Goal: Obtain resource: Obtain resource

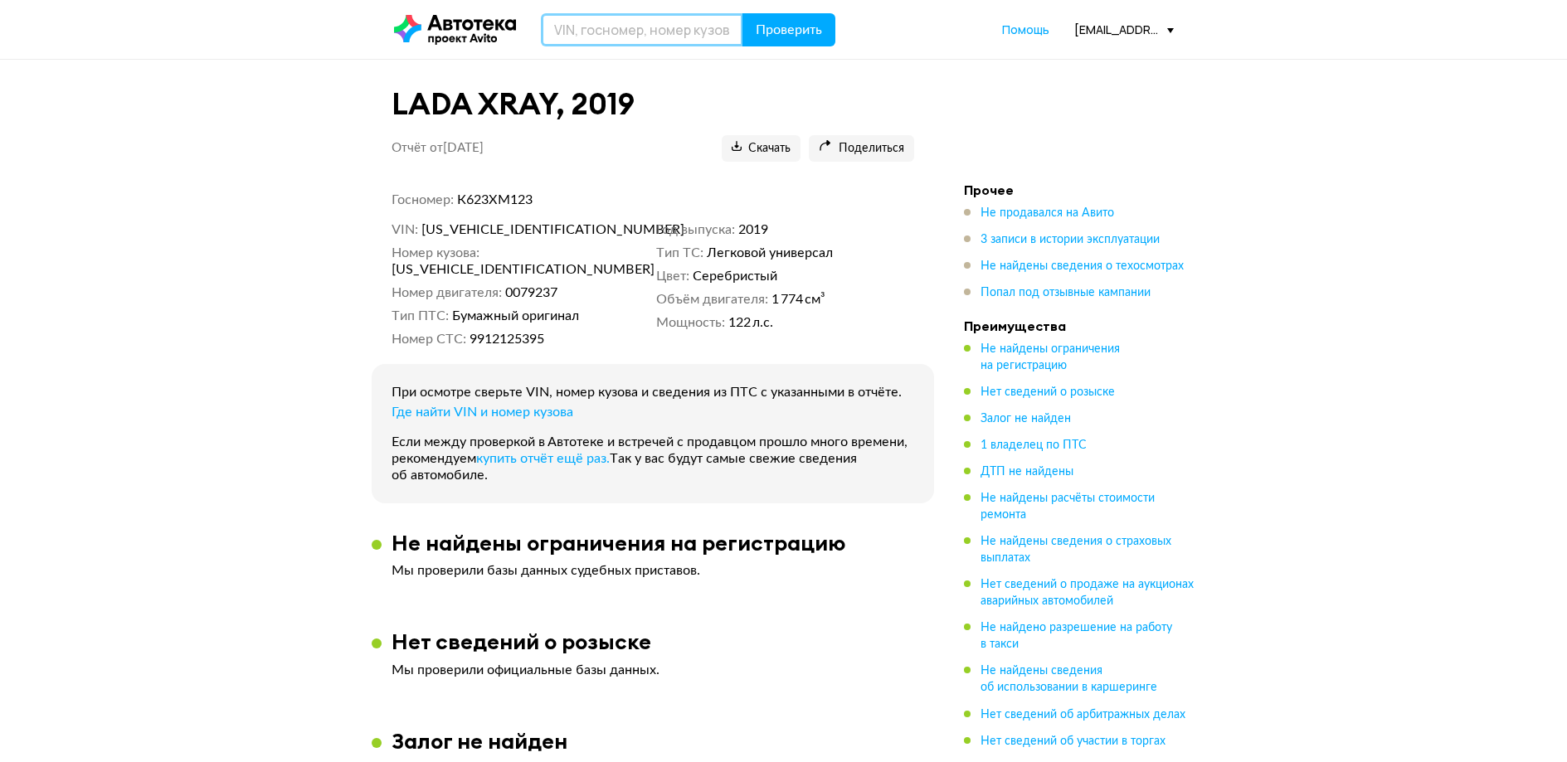
click at [674, 39] on input "text" at bounding box center [642, 29] width 202 height 33
type input "Х374КЕ193"
click at [770, 32] on span "Проверить" at bounding box center [789, 29] width 66 height 13
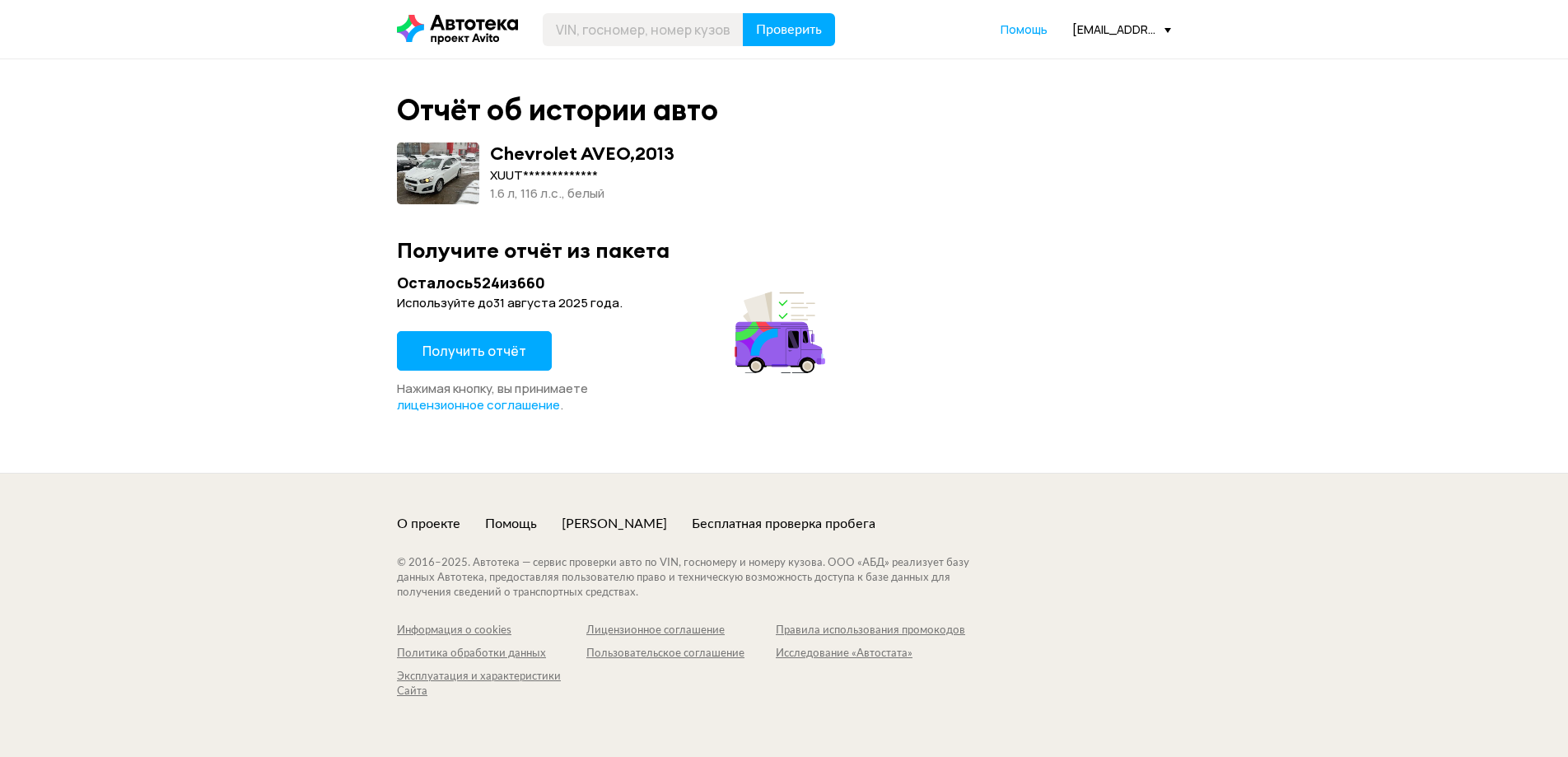
click at [516, 350] on span "Получить отчёт" at bounding box center [475, 351] width 104 height 18
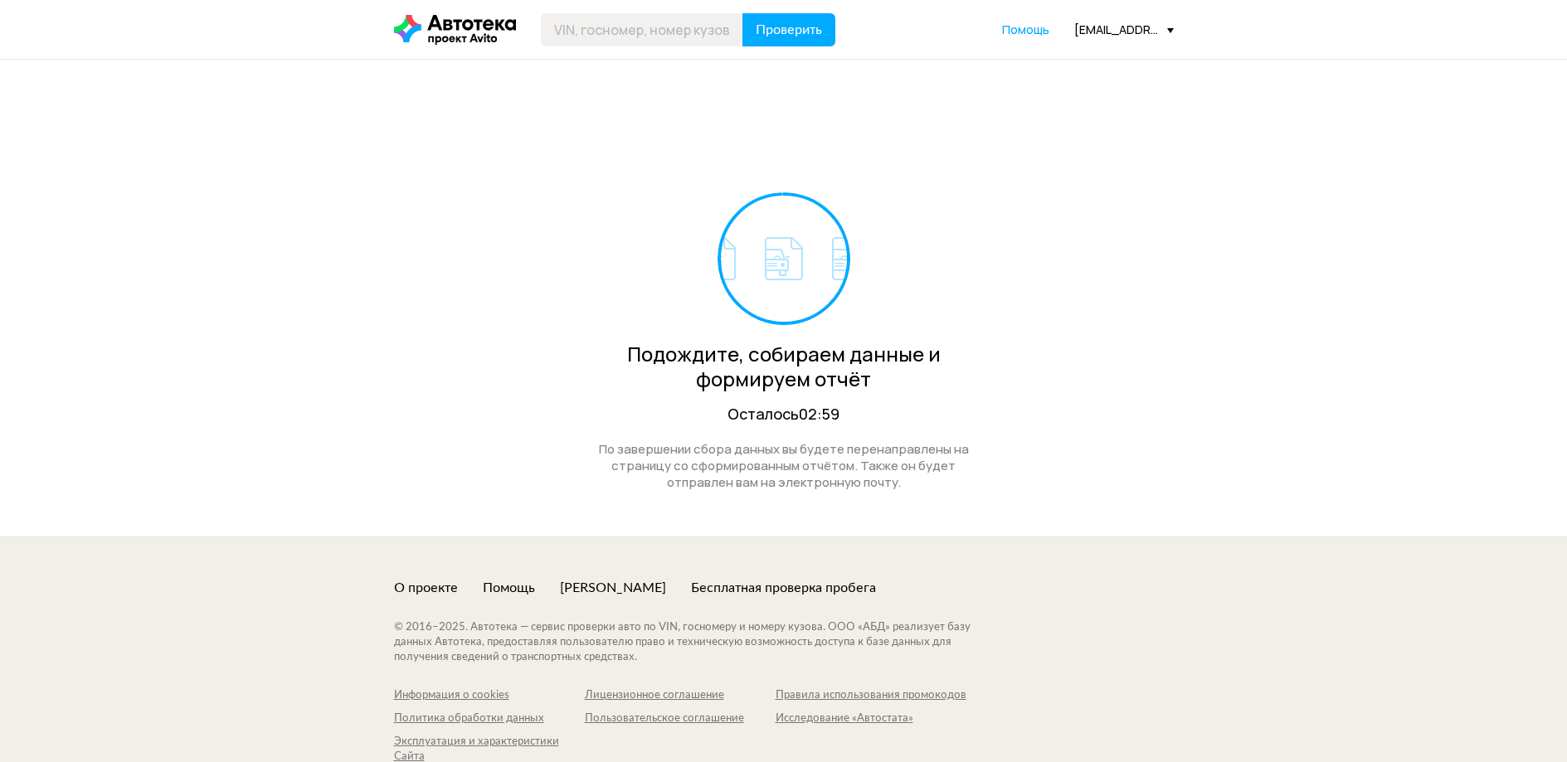
click at [1101, 26] on div "[EMAIL_ADDRESS][DOMAIN_NAME]" at bounding box center [1124, 30] width 100 height 16
click at [1096, 50] on link "Отчёты" at bounding box center [1090, 59] width 167 height 42
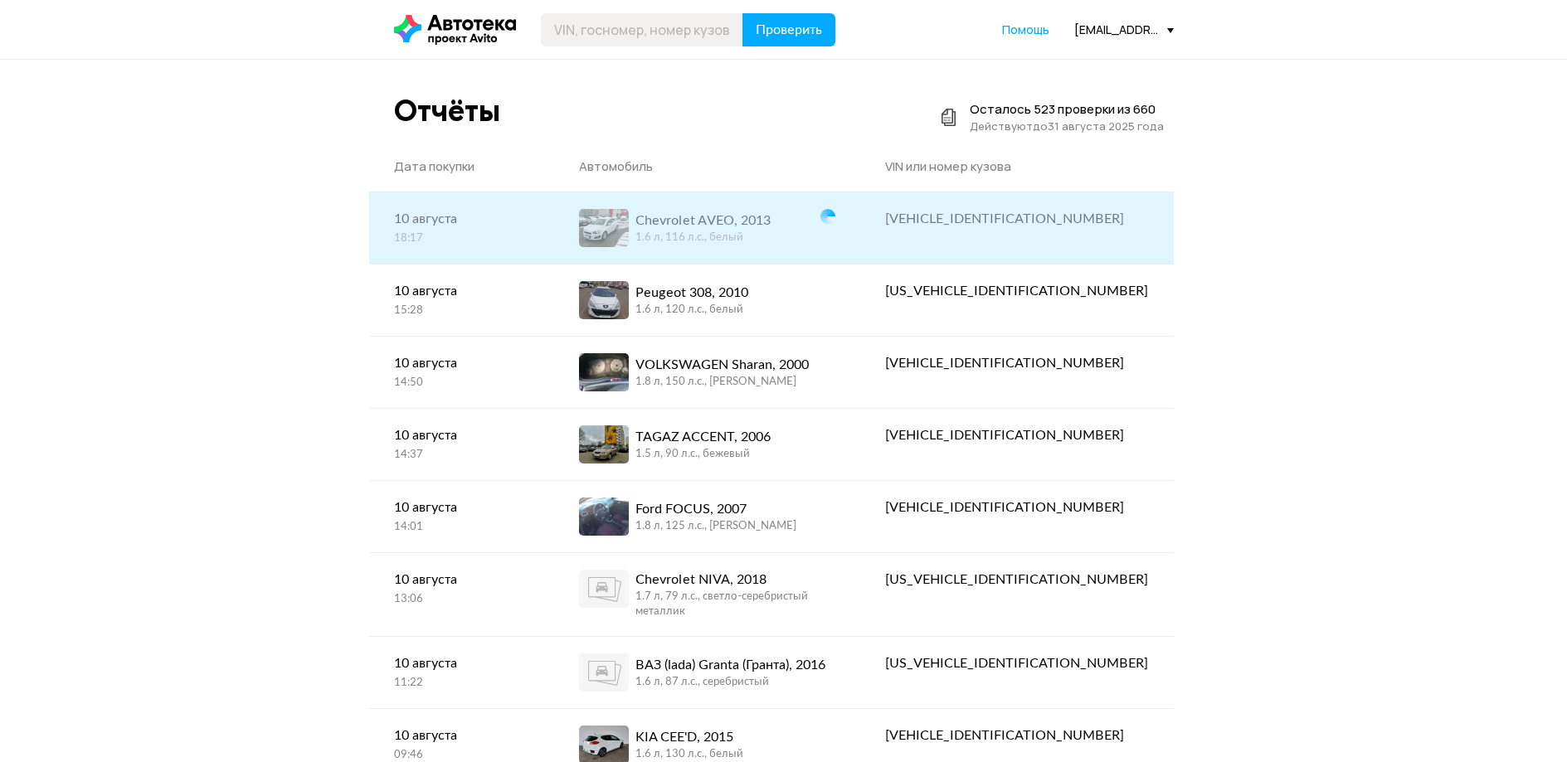
click at [1029, 220] on div "[VEHICLE_IDENTIFICATION_NUMBER]" at bounding box center [1016, 219] width 263 height 20
click at [1029, 220] on div "XUUTA69EJC0030929" at bounding box center [1016, 219] width 263 height 20
copy div "XUUTA69EJC0030929"
click at [808, 233] on div "Chevrolet AVEO, 2013 1.6 л, 116 л.c., белый" at bounding box center [693, 228] width 229 height 38
click at [771, 236] on div "1.6 л, 116 л.c., белый" at bounding box center [702, 238] width 135 height 15
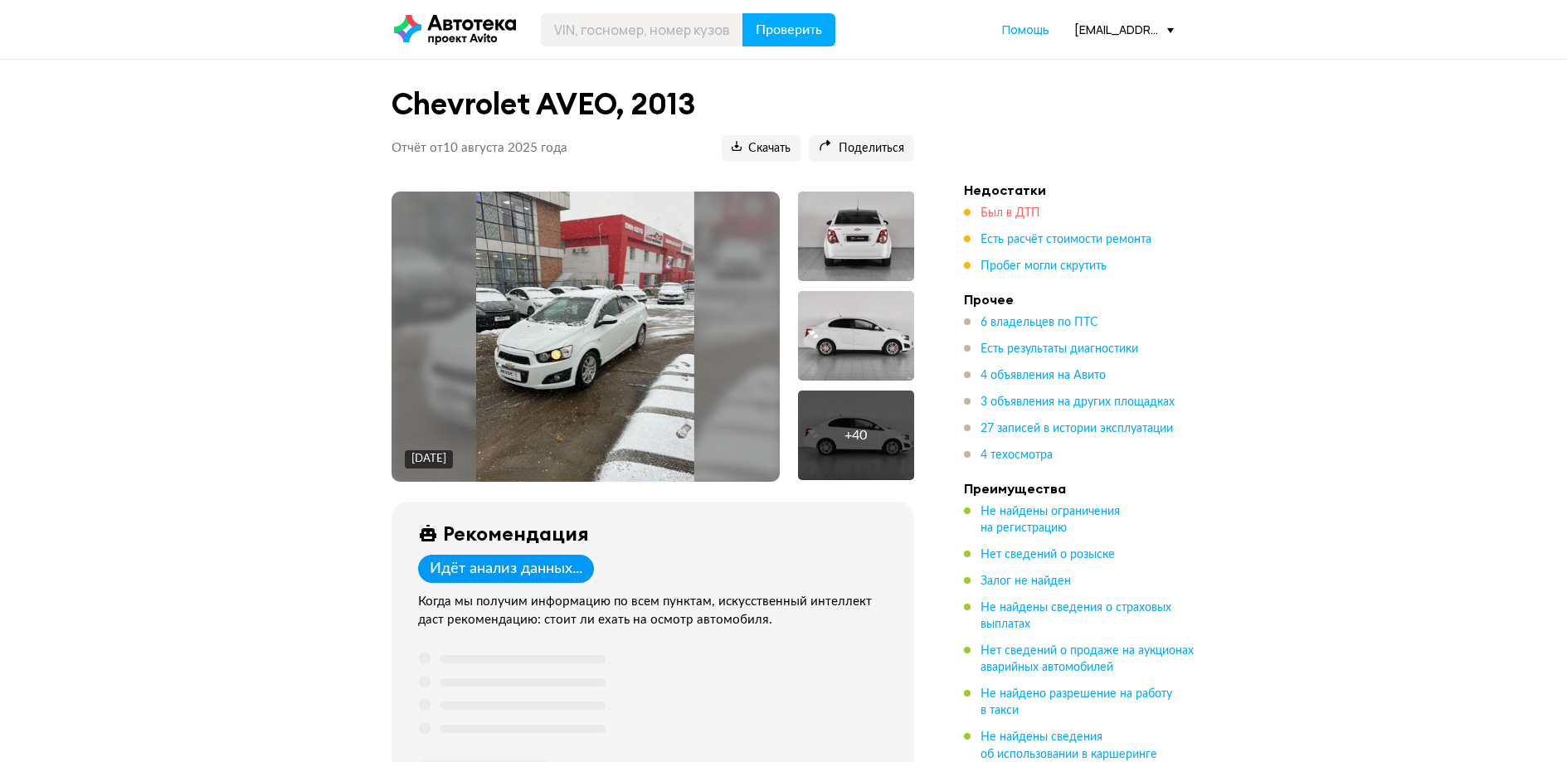
click at [1016, 214] on span "Был в ДТП" at bounding box center [1010, 213] width 60 height 12
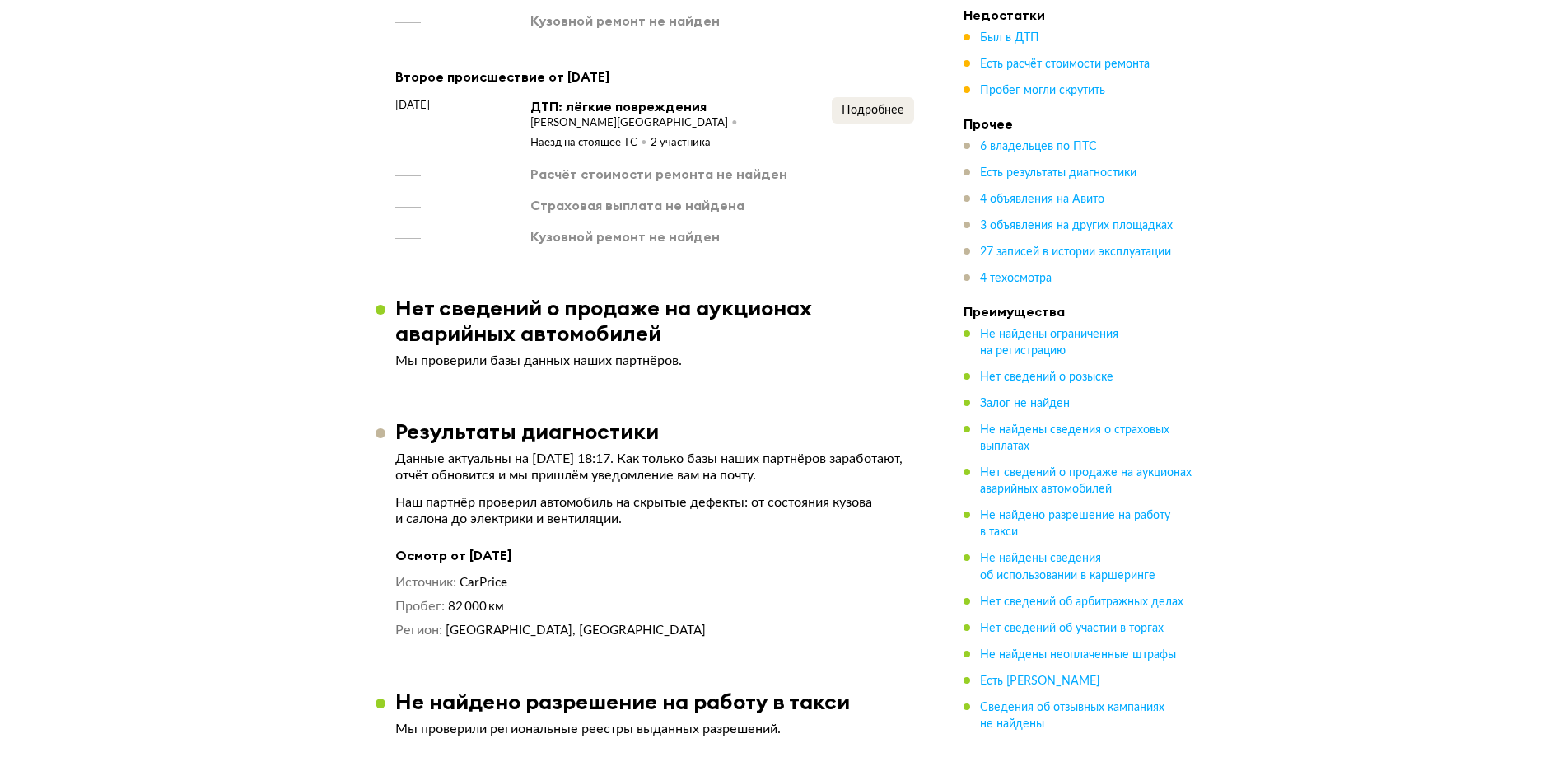
scroll to position [2340, 0]
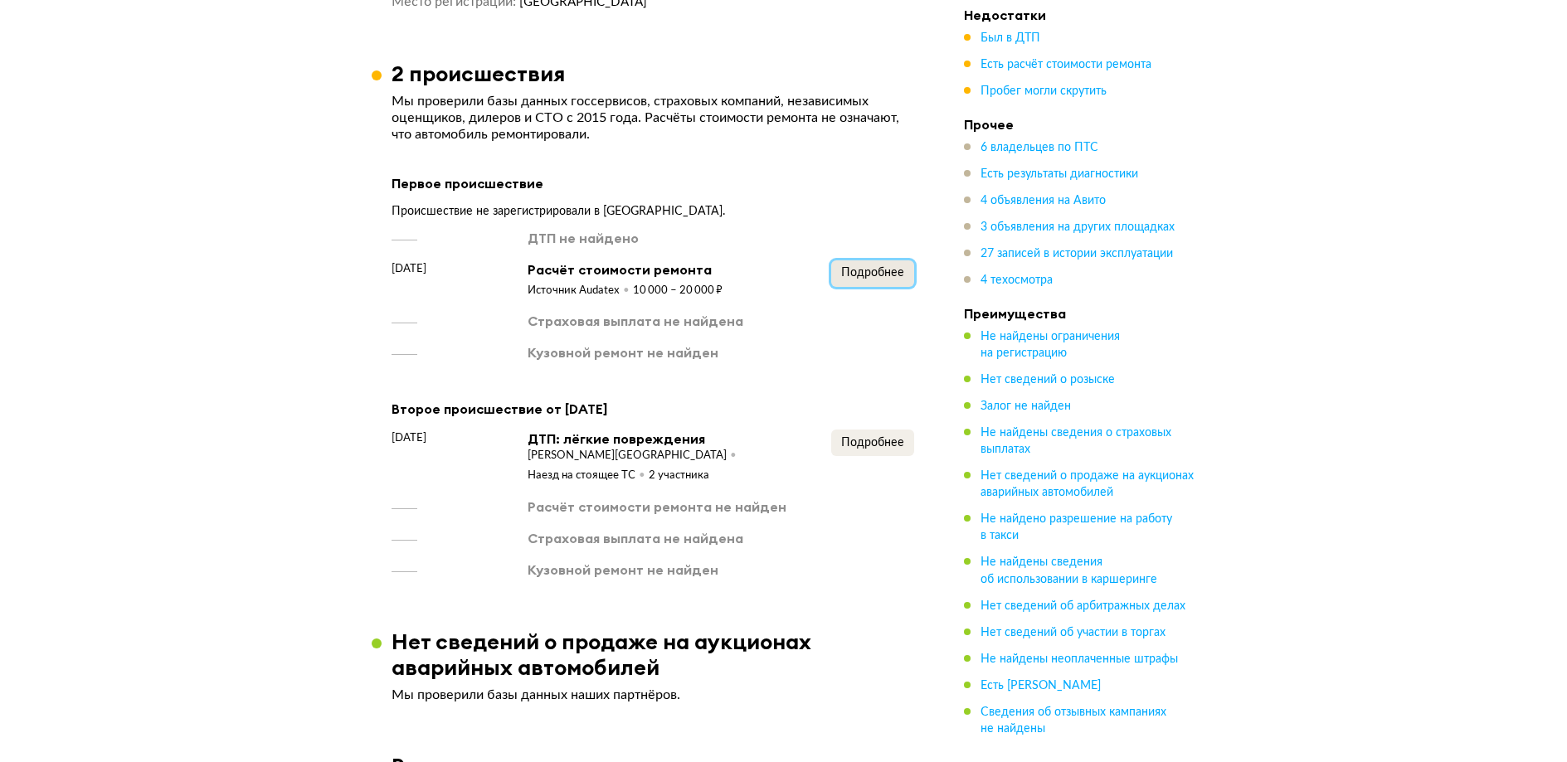
click at [865, 267] on span "Подробнее" at bounding box center [872, 273] width 63 height 12
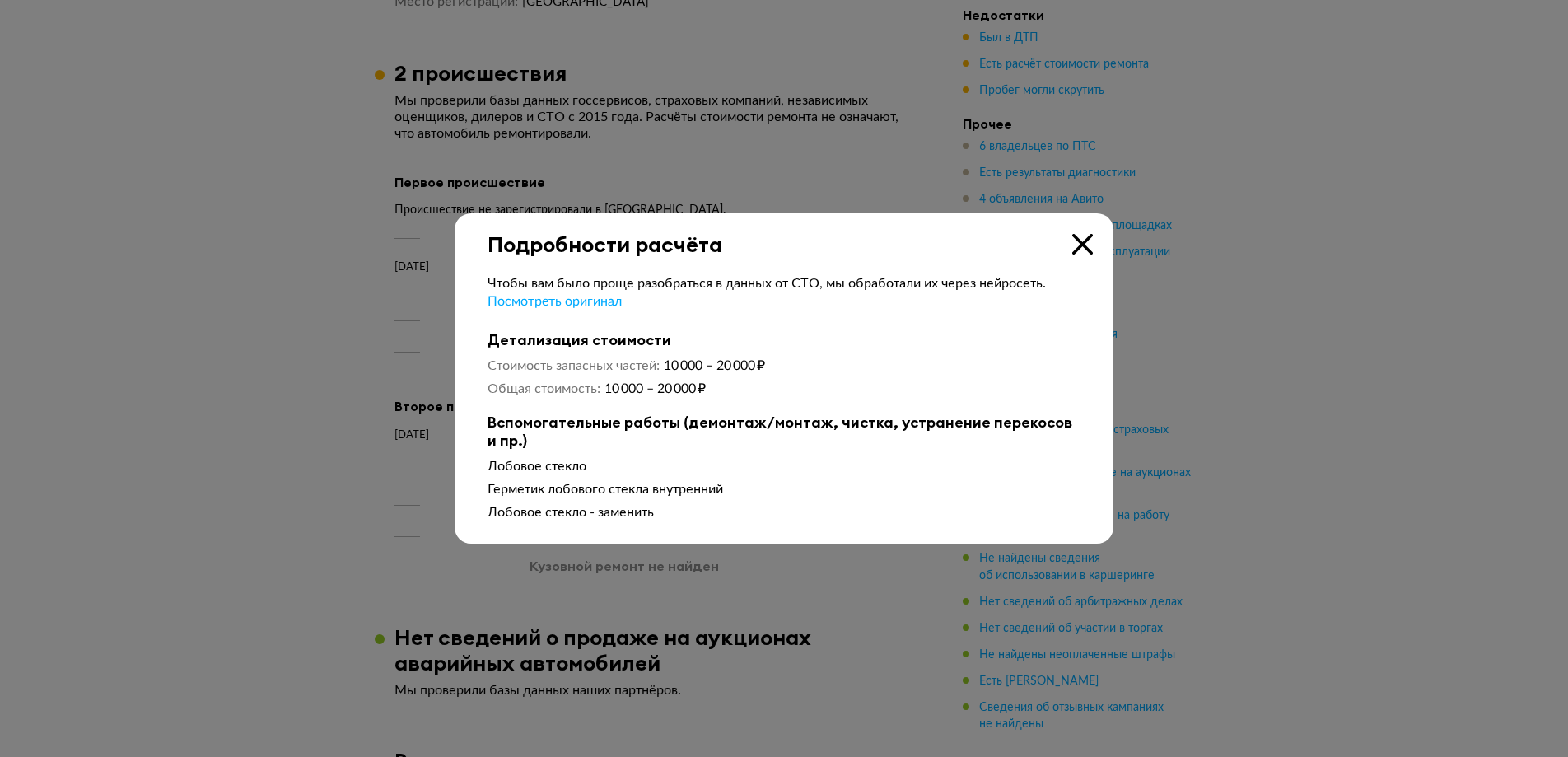
click at [1076, 249] on icon at bounding box center [1082, 244] width 21 height 21
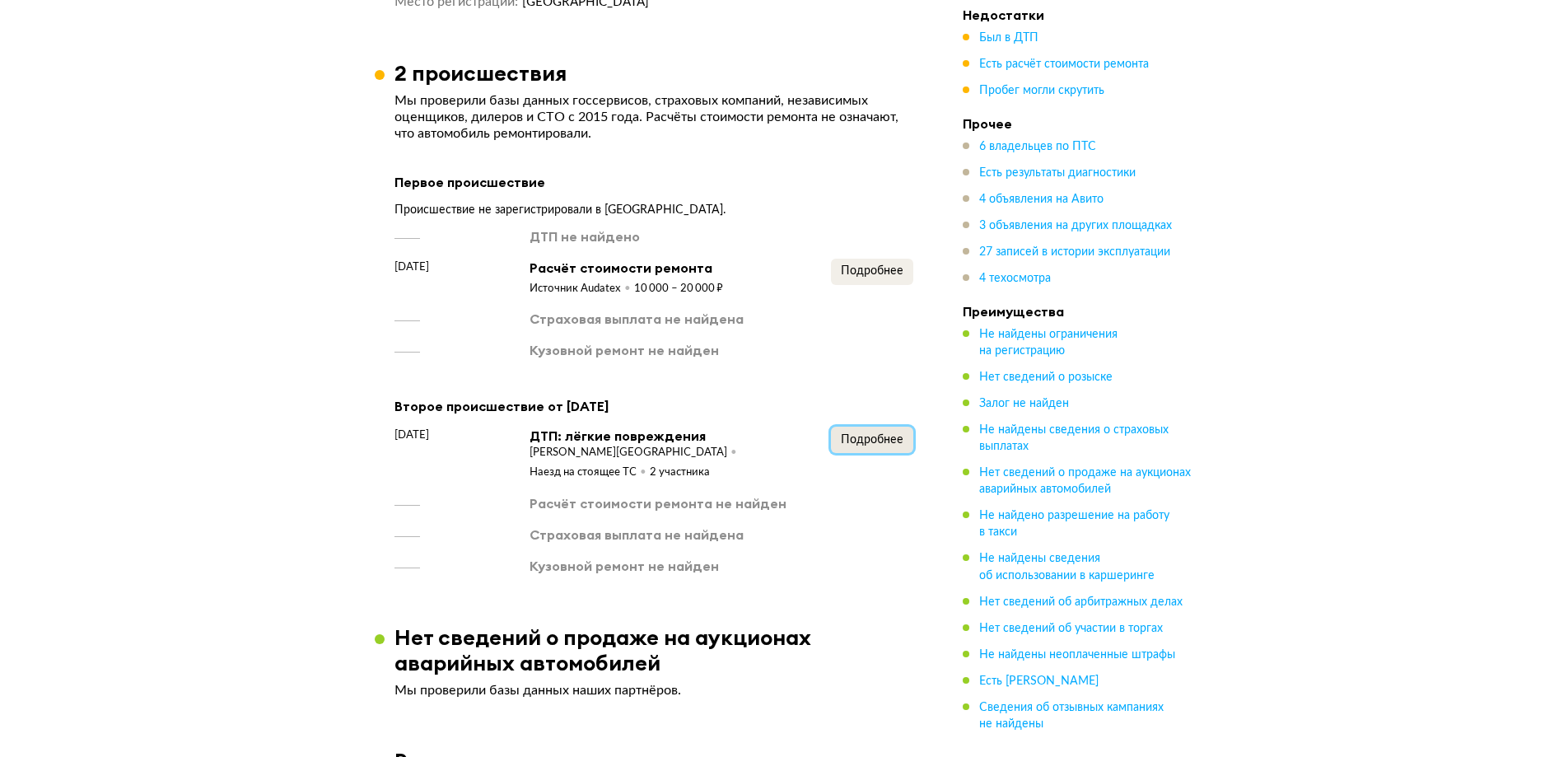
click at [872, 434] on span "Подробнее" at bounding box center [872, 440] width 63 height 12
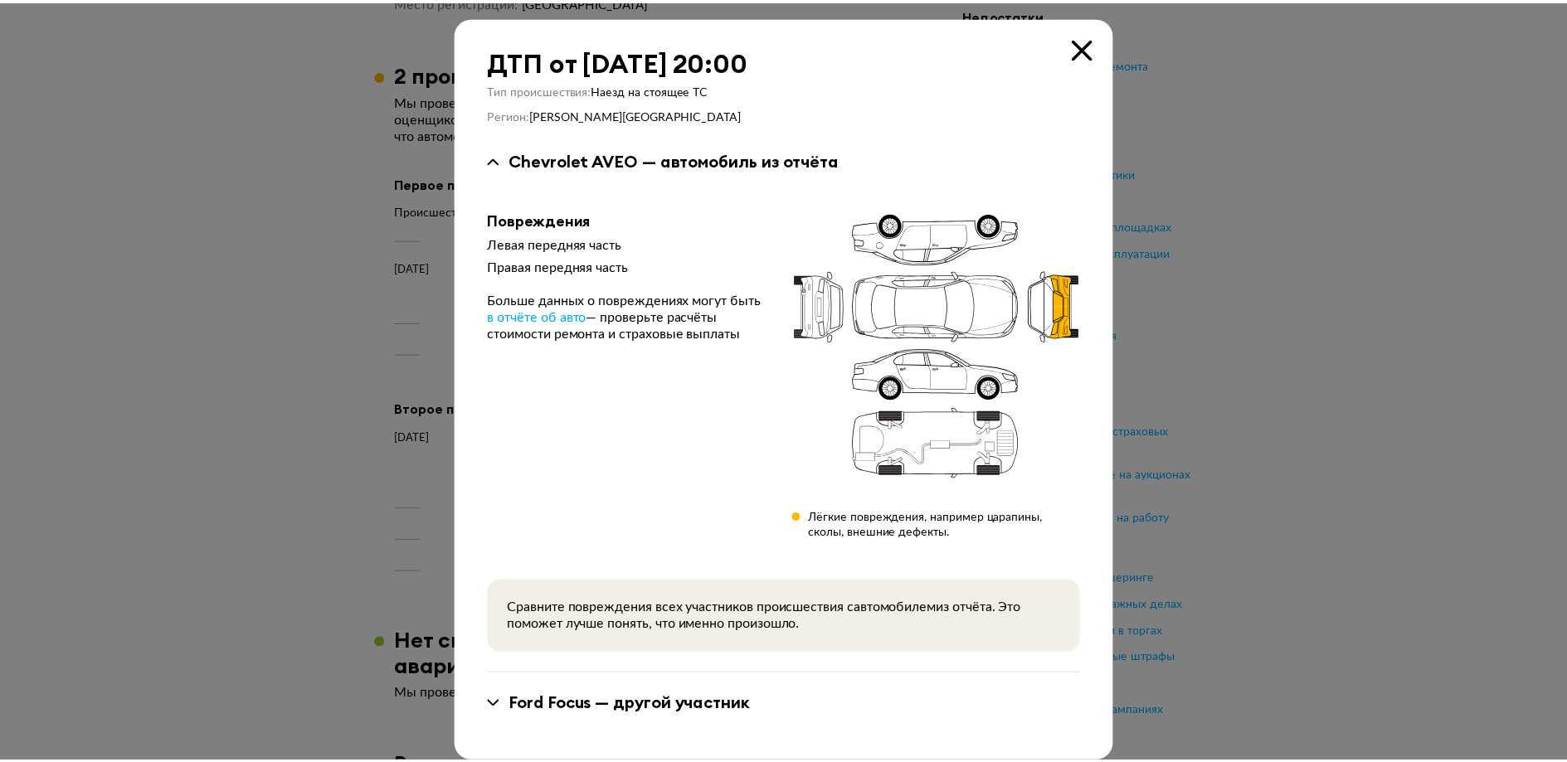
scroll to position [17, 0]
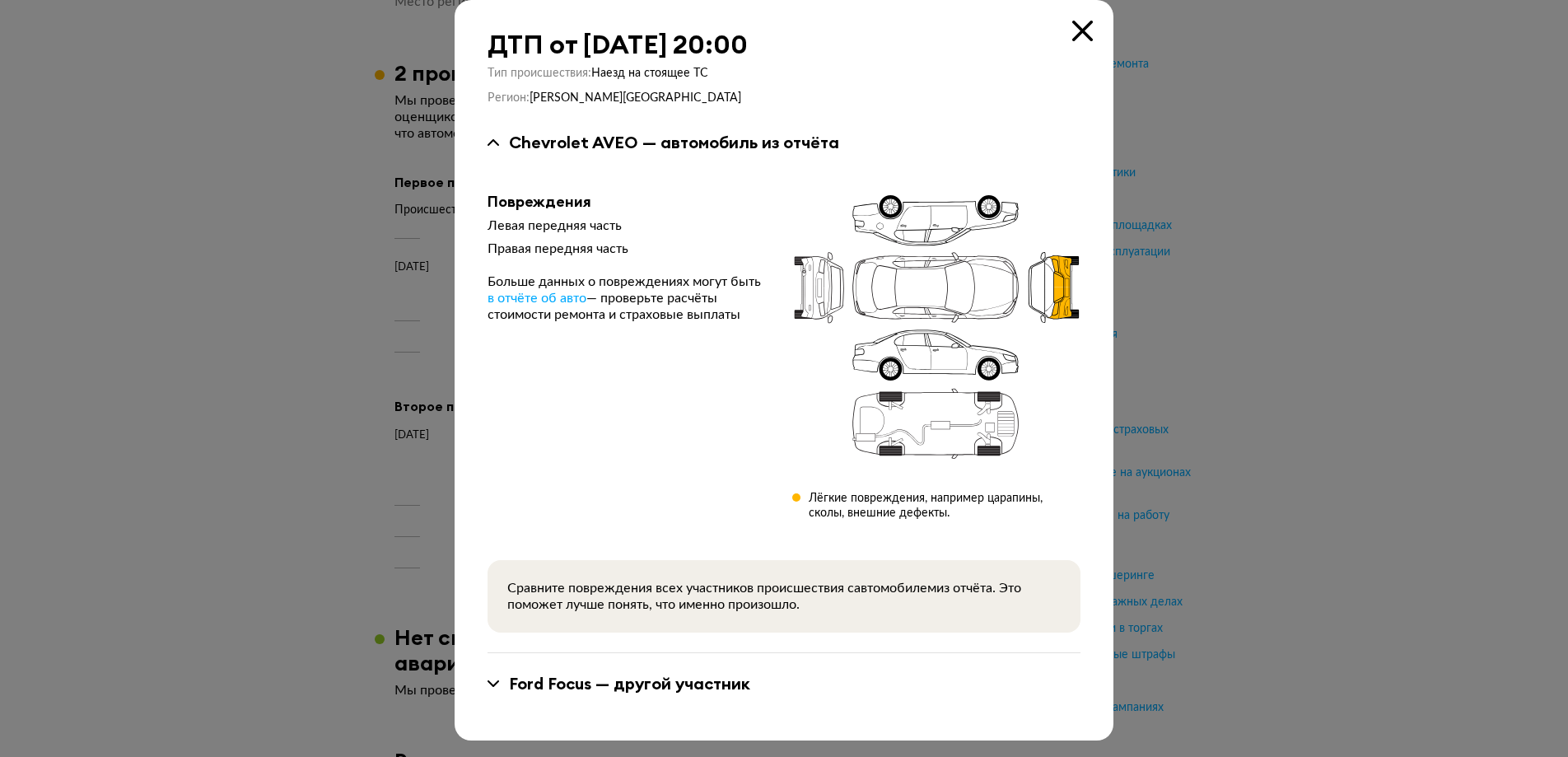
click at [687, 672] on div "Ford Focus — другой участник" at bounding box center [784, 683] width 593 height 61
click at [684, 681] on div "Ford Focus — другой участник" at bounding box center [630, 684] width 241 height 22
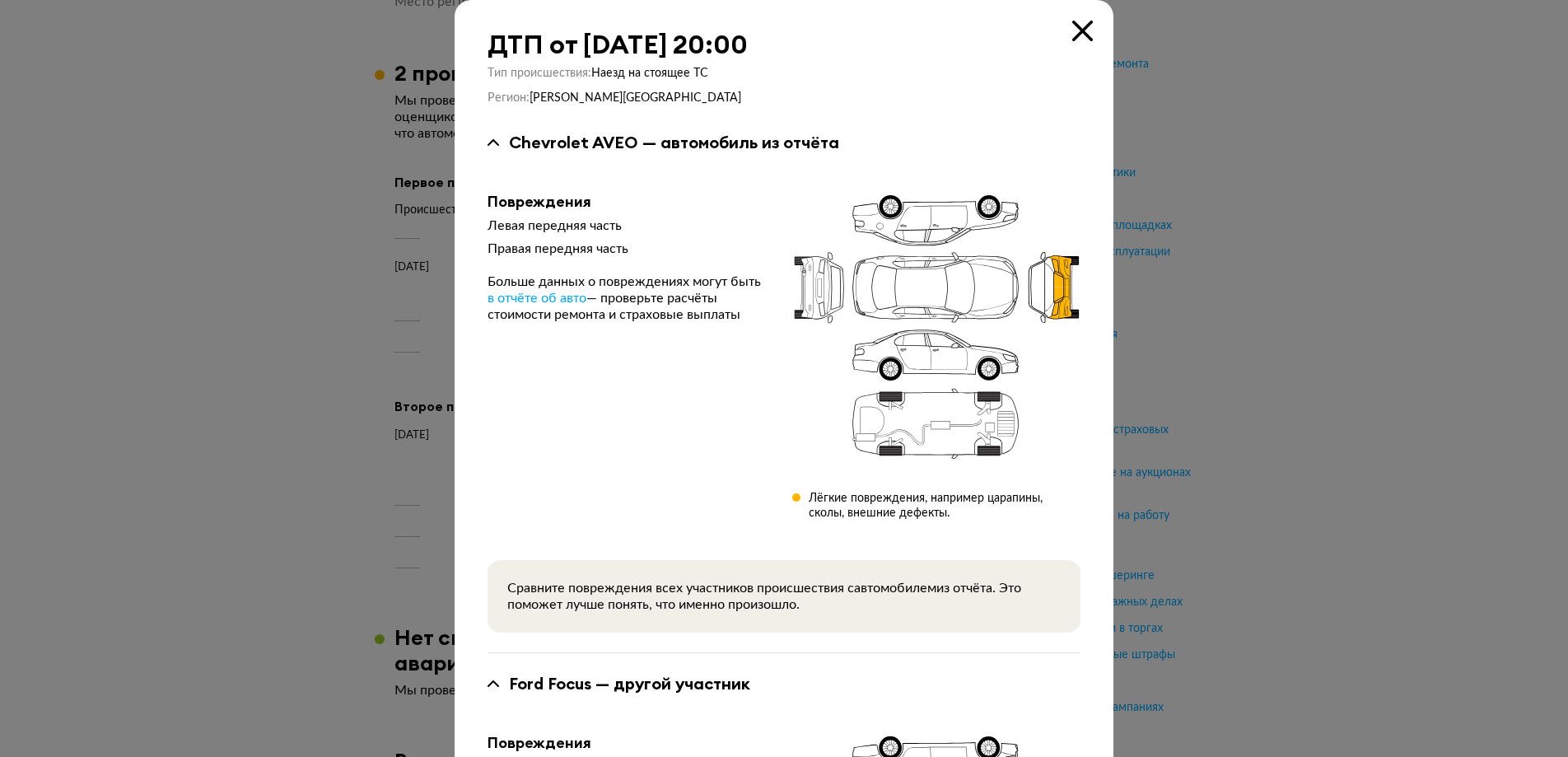
click at [1084, 41] on icon at bounding box center [1082, 31] width 21 height 21
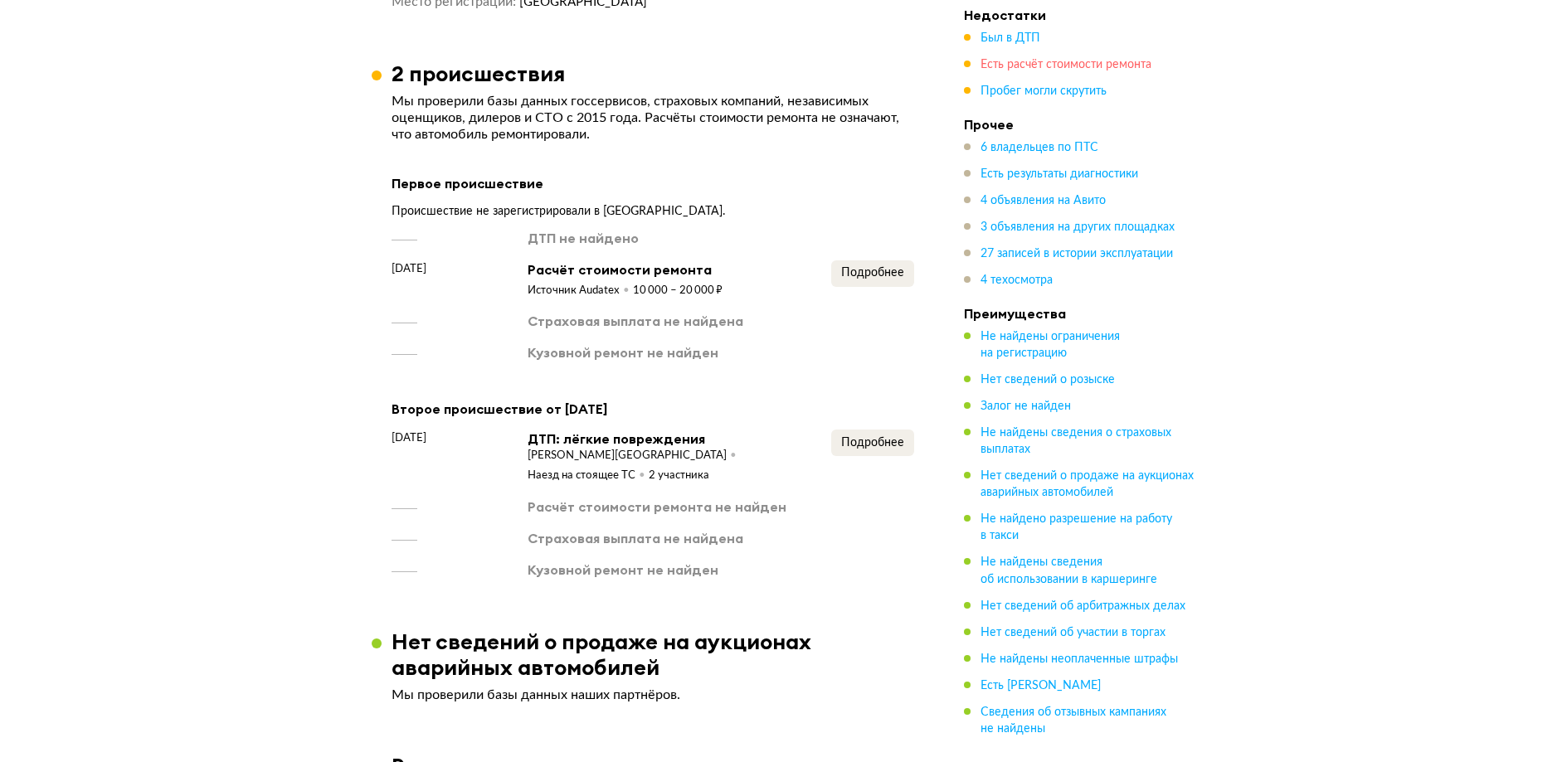
click at [1075, 71] on span "Есть расчёт стоимости ремонта" at bounding box center [1065, 65] width 171 height 12
click at [1079, 66] on span "Есть расчёт стоимости ремонта" at bounding box center [1065, 65] width 171 height 12
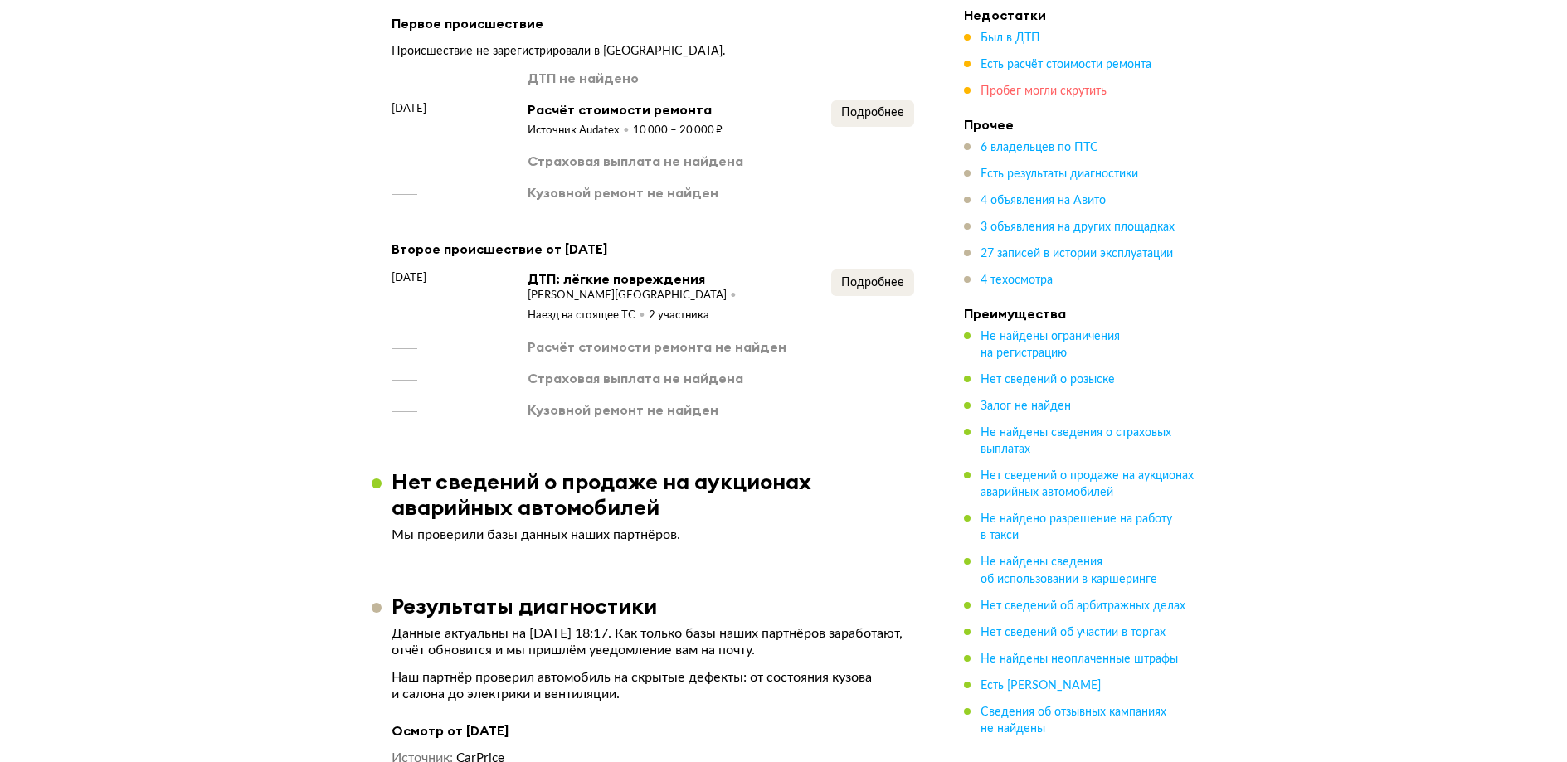
scroll to position [2516, 0]
click at [1077, 85] on span "Пробег могли скрутить" at bounding box center [1043, 91] width 126 height 12
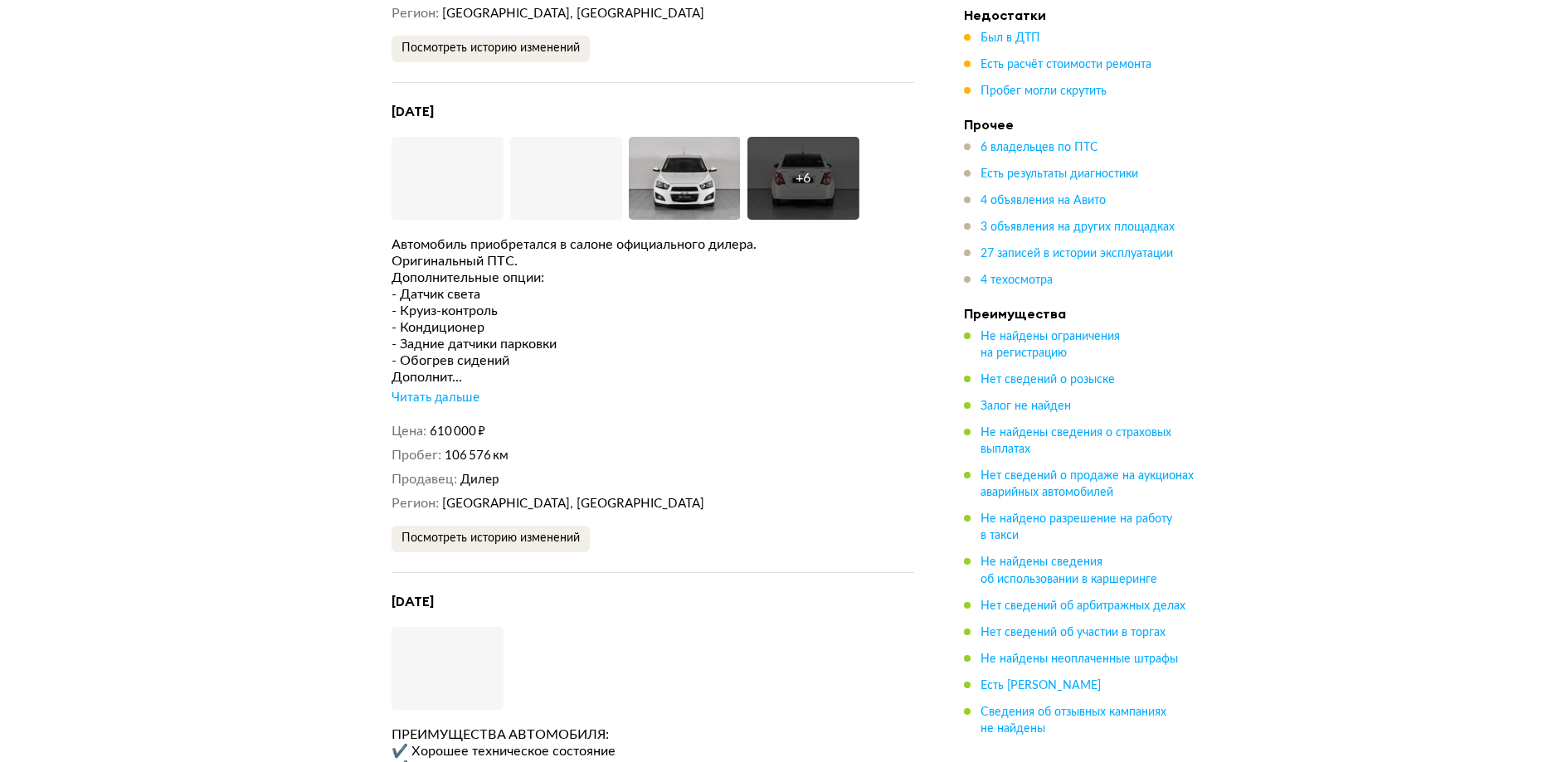
scroll to position [4884, 0]
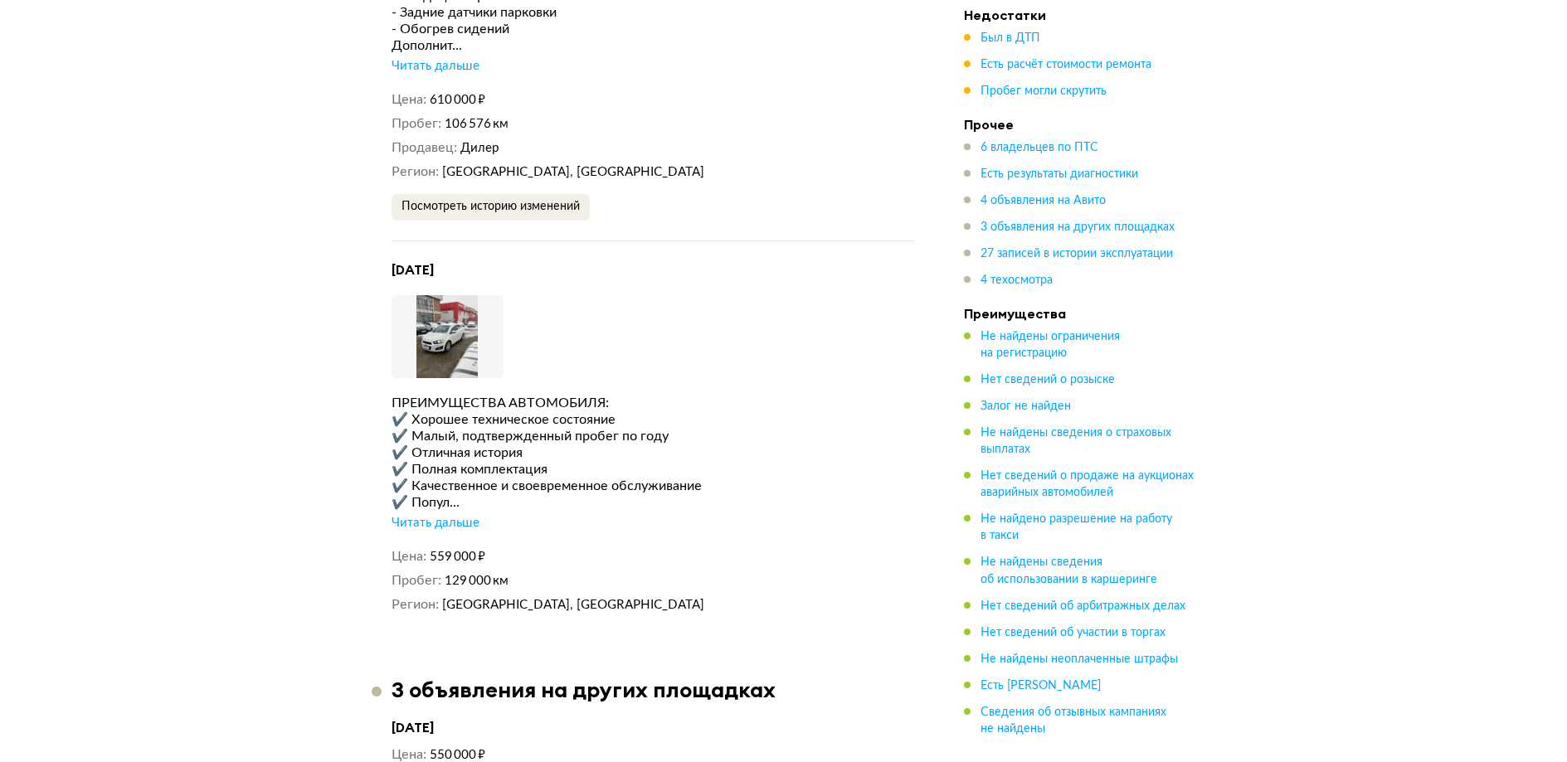
click at [465, 515] on div "Читать дальше" at bounding box center [436, 523] width 88 height 17
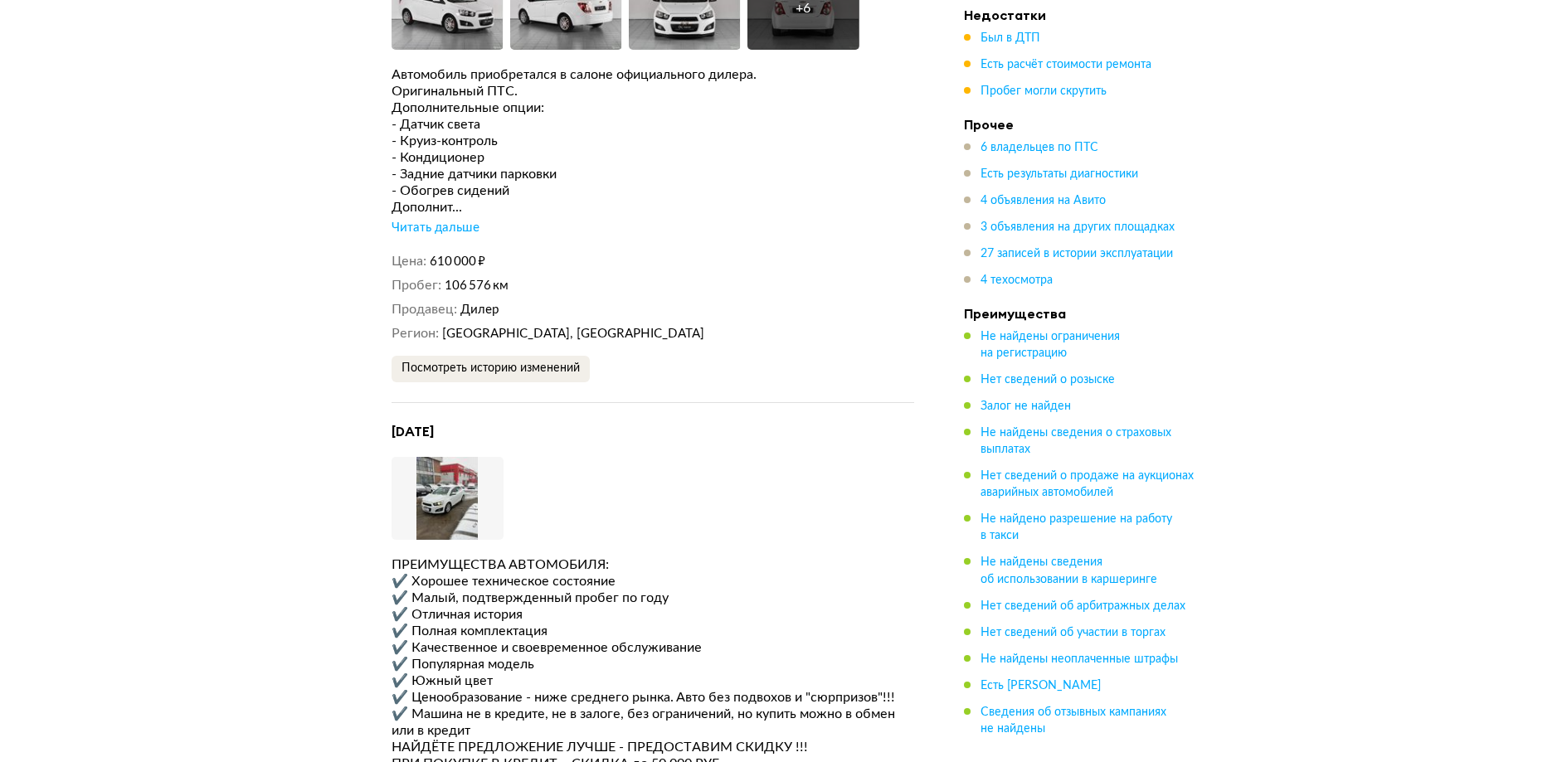
scroll to position [4469, 0]
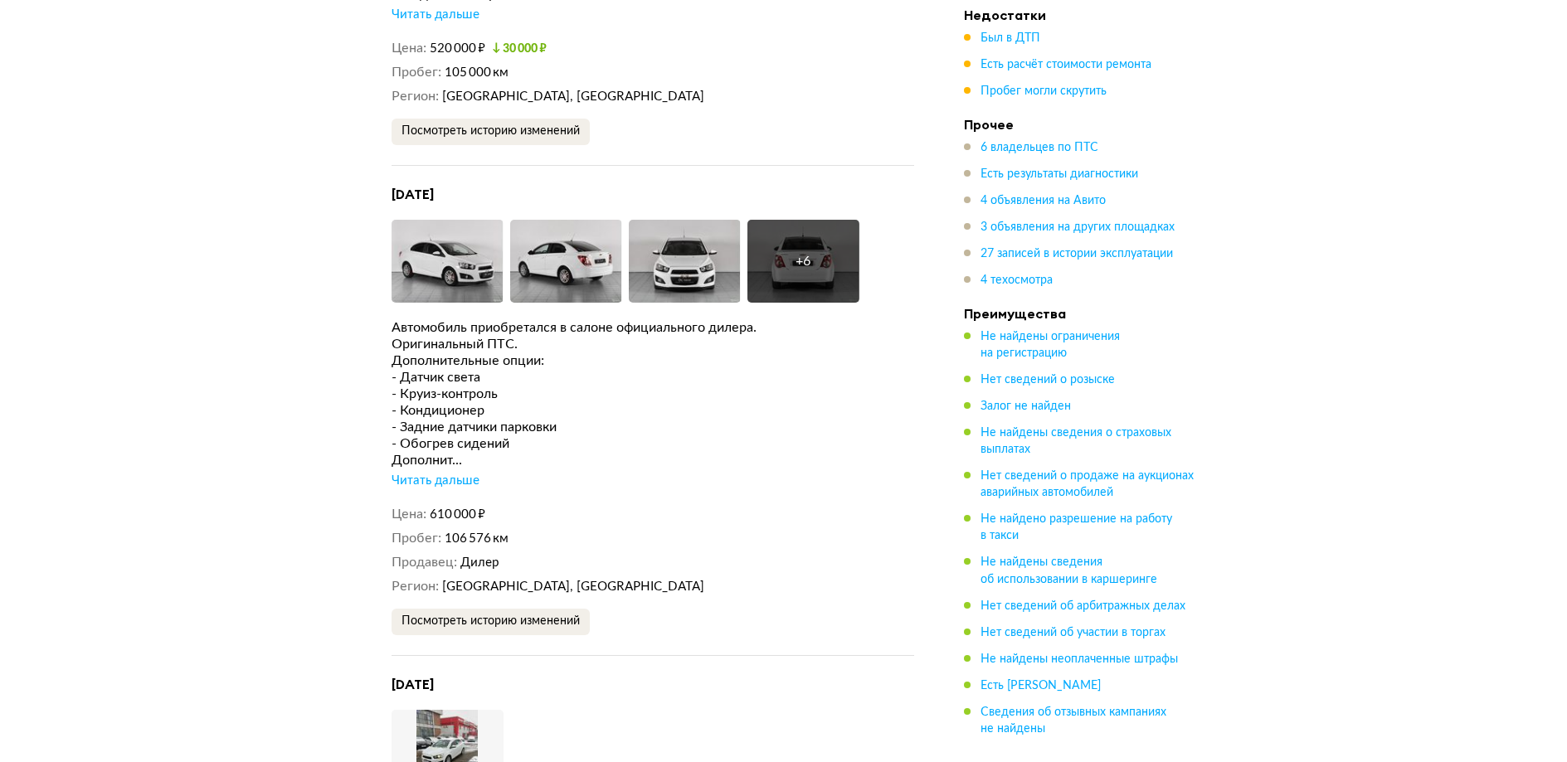
click at [457, 473] on div "Читать дальше" at bounding box center [436, 481] width 88 height 17
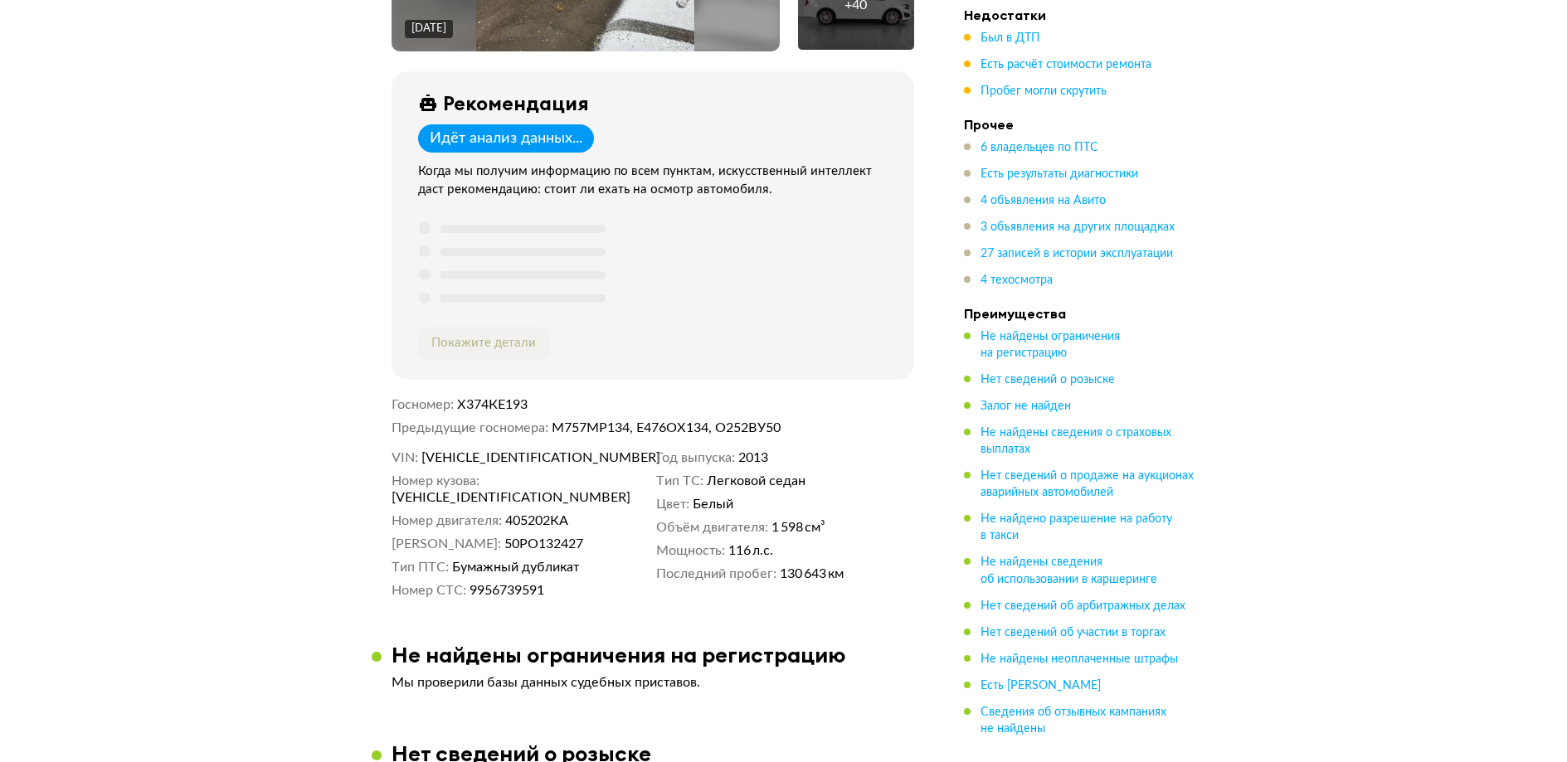
scroll to position [571, 0]
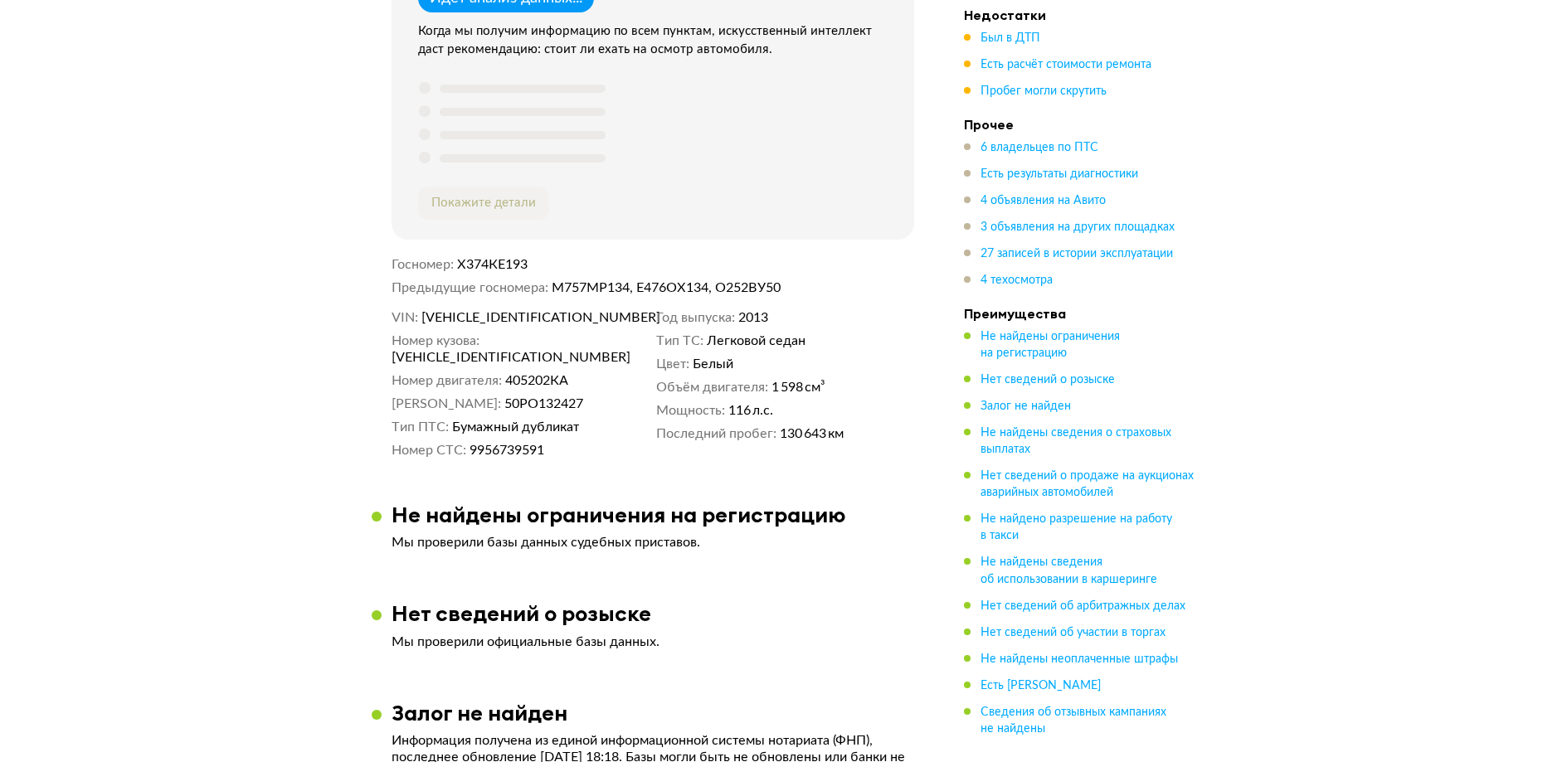
click at [543, 317] on span "XUUTA69EJC0030929" at bounding box center [516, 317] width 191 height 17
copy span "XUUTA69EJC0030929"
click at [1001, 44] on span "Был в ДТП" at bounding box center [1010, 38] width 60 height 12
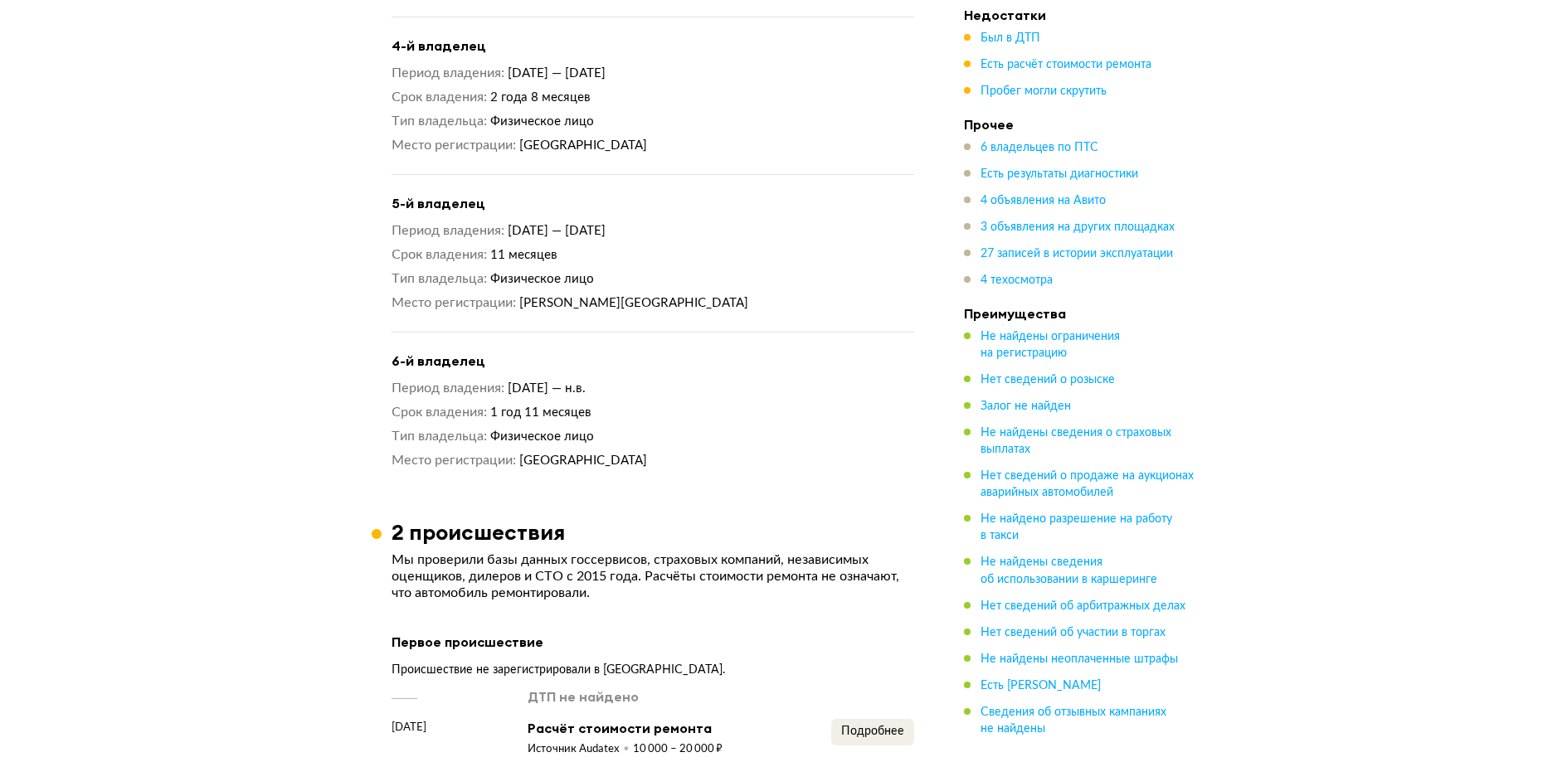
scroll to position [2687, 0]
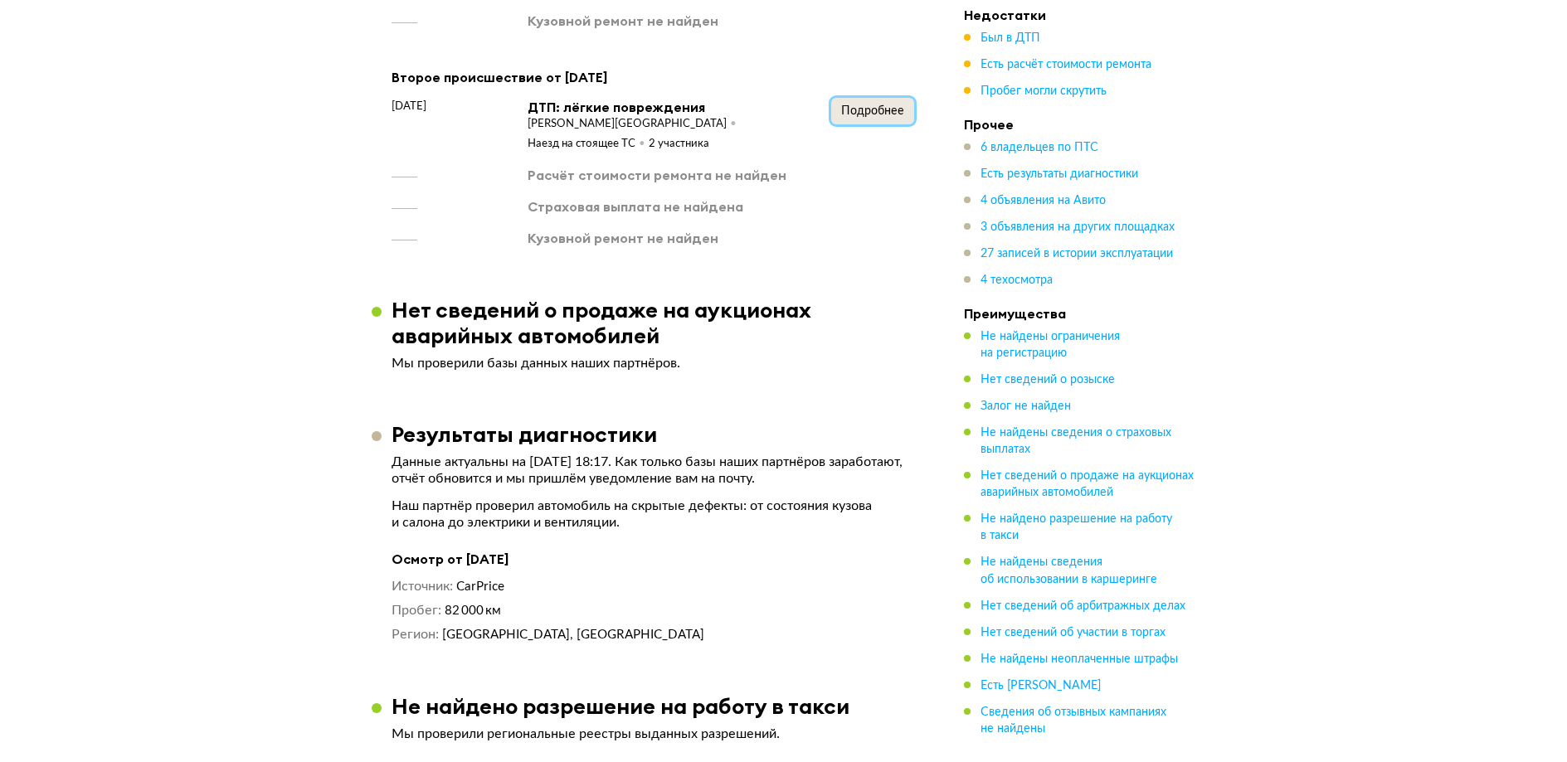
click at [868, 105] on span "Подробнее" at bounding box center [872, 111] width 63 height 12
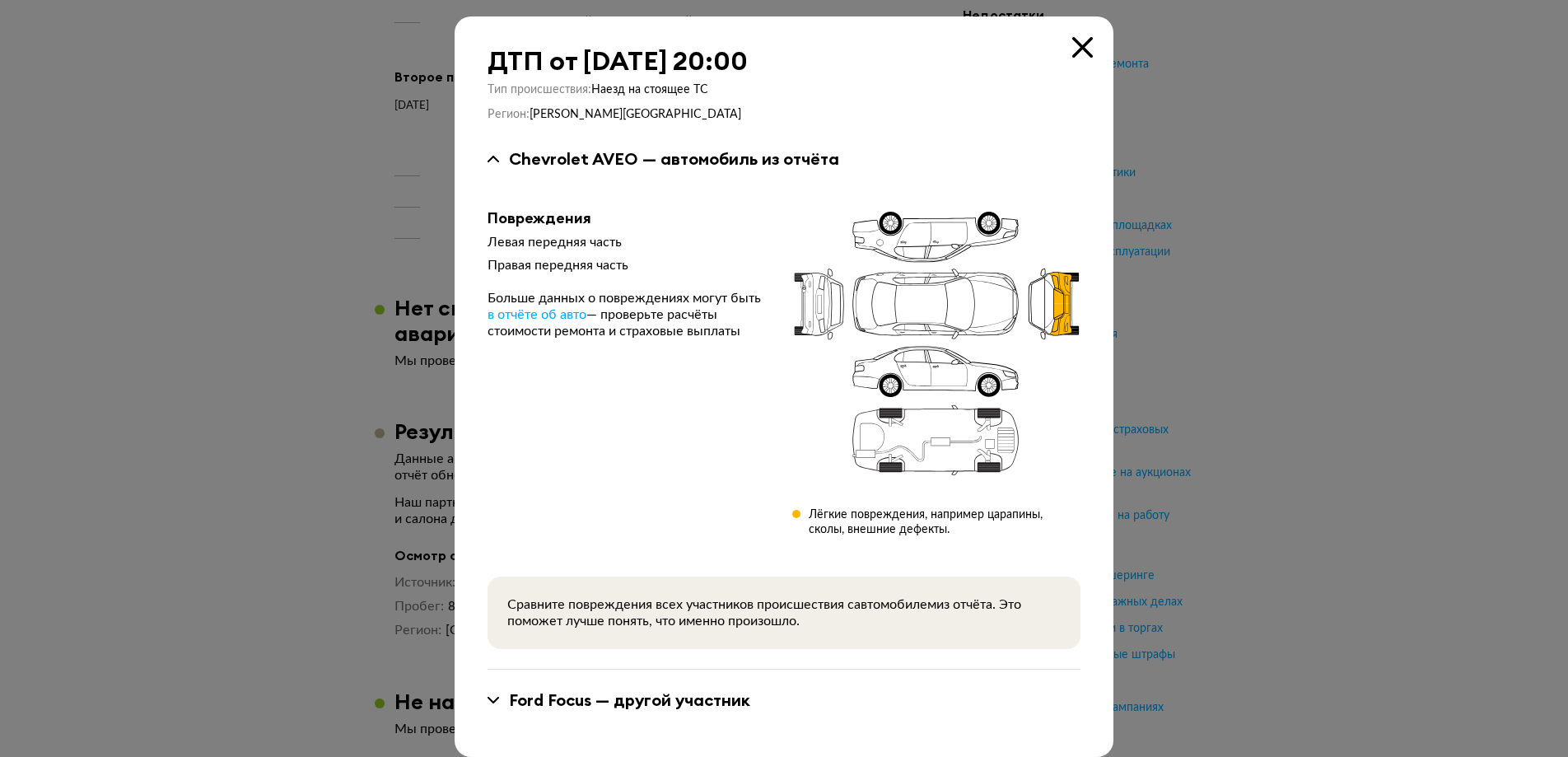
click at [1072, 47] on icon at bounding box center [1082, 47] width 21 height 21
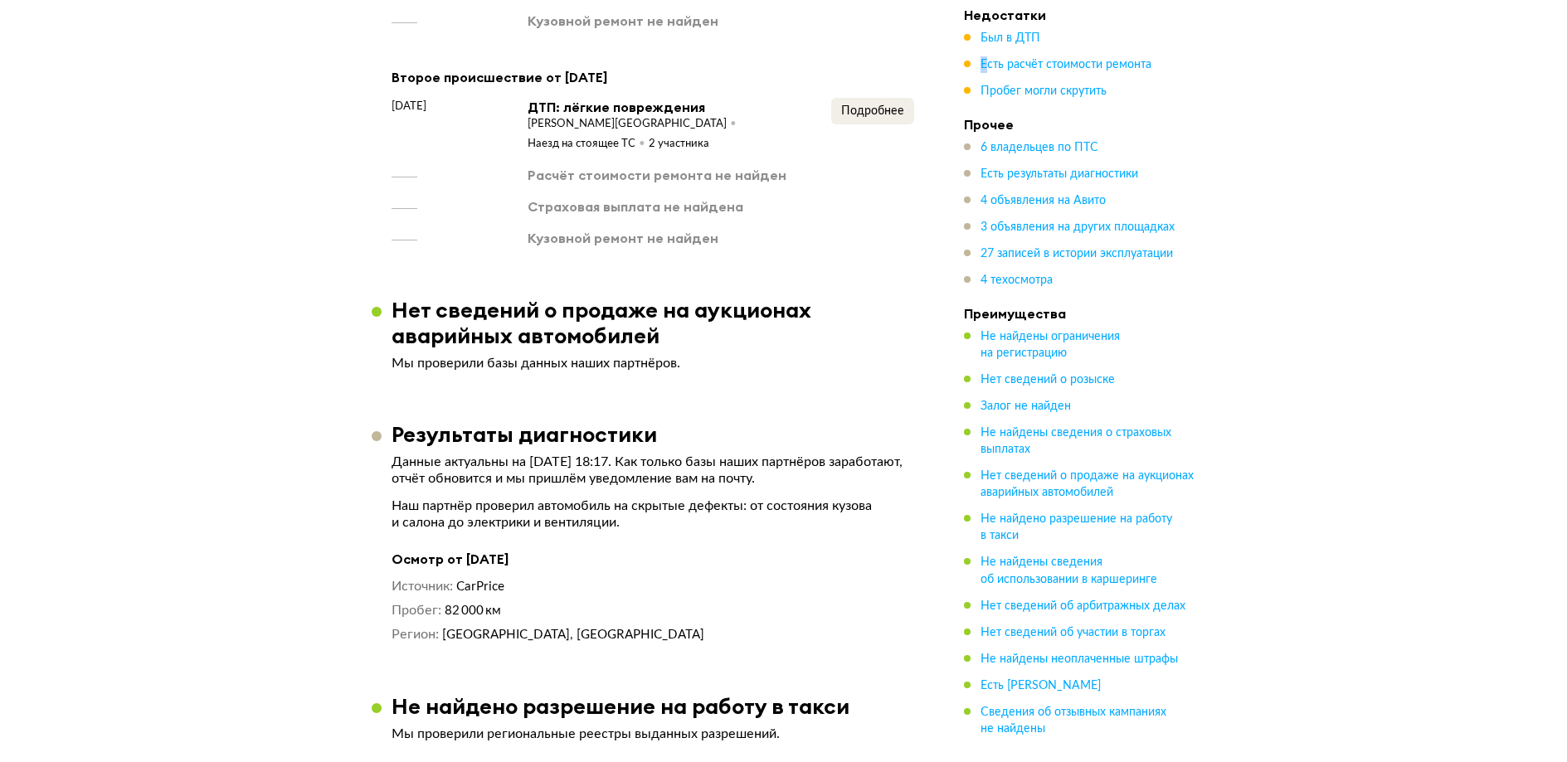
click at [1077, 47] on ul "Был в ДТП Есть расчёт стоимости ремонта Пробег могли скрутить" at bounding box center [1080, 65] width 232 height 70
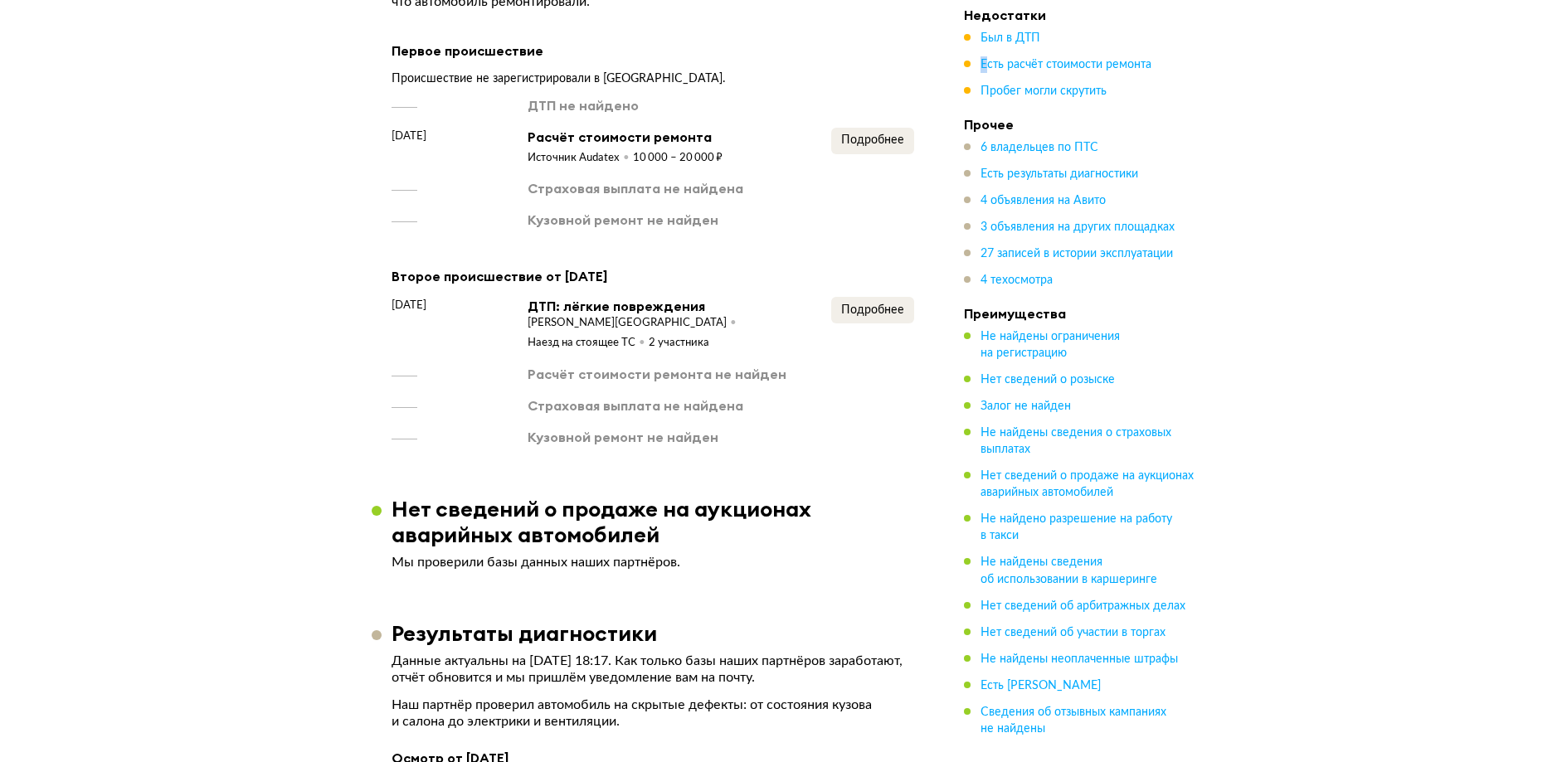
scroll to position [2355, 0]
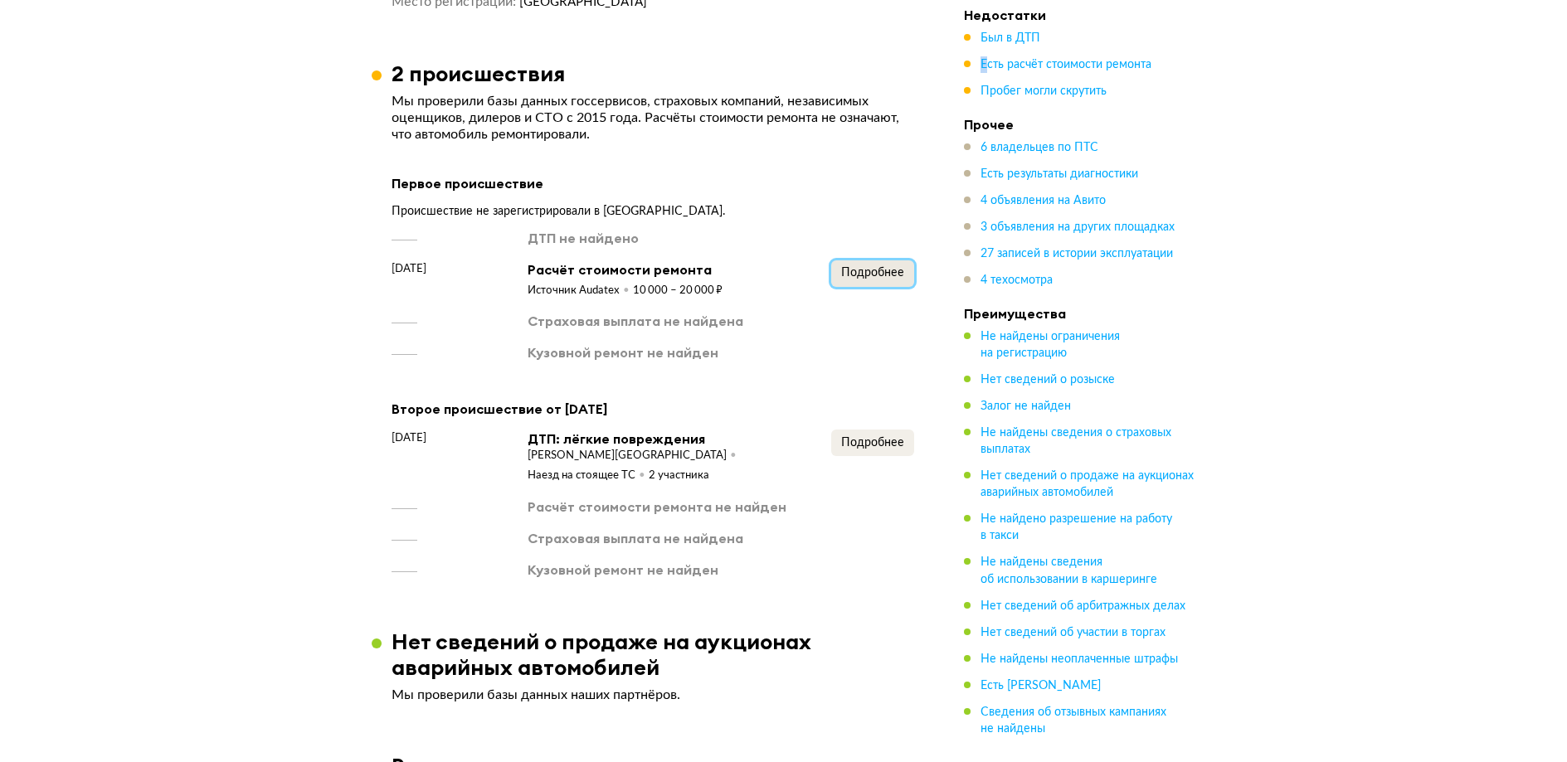
click at [857, 267] on span "Подробнее" at bounding box center [872, 273] width 63 height 12
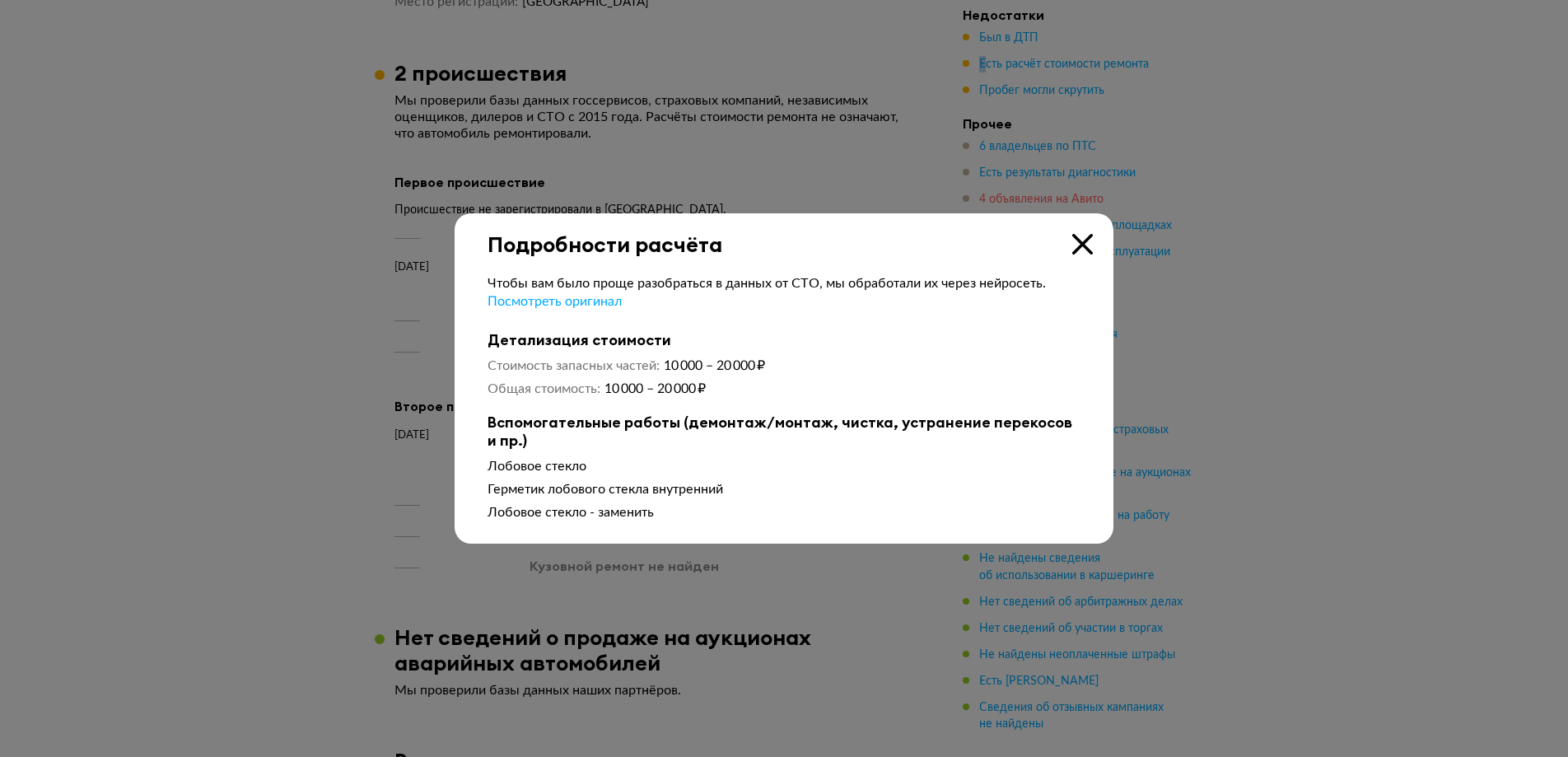
drag, startPoint x: 1090, startPoint y: 235, endPoint x: 1090, endPoint y: 206, distance: 29.0
click at [1090, 235] on icon at bounding box center [1082, 244] width 21 height 21
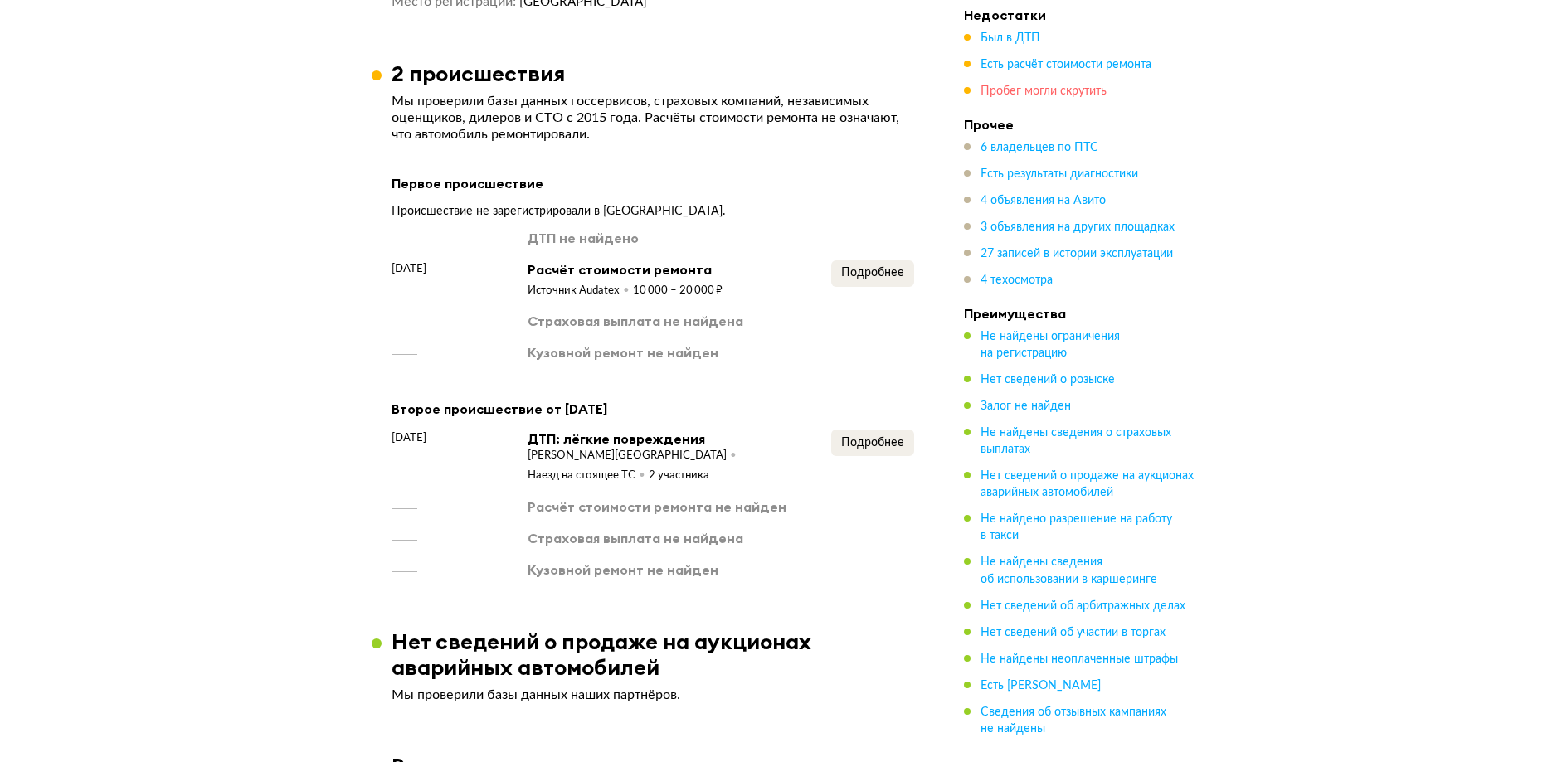
click at [1045, 94] on span "Пробег могли скрутить" at bounding box center [1043, 91] width 126 height 12
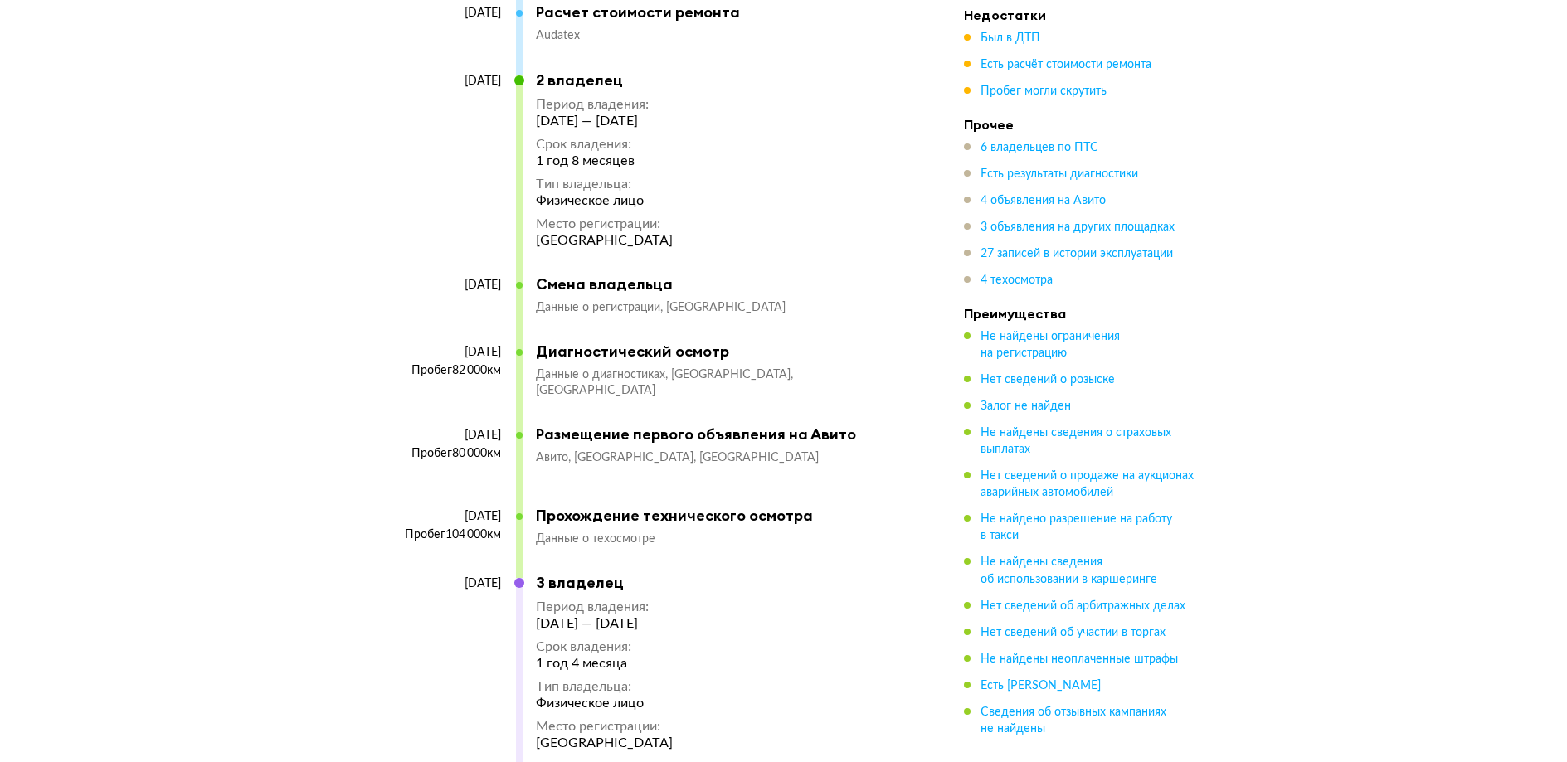
scroll to position [7704, 0]
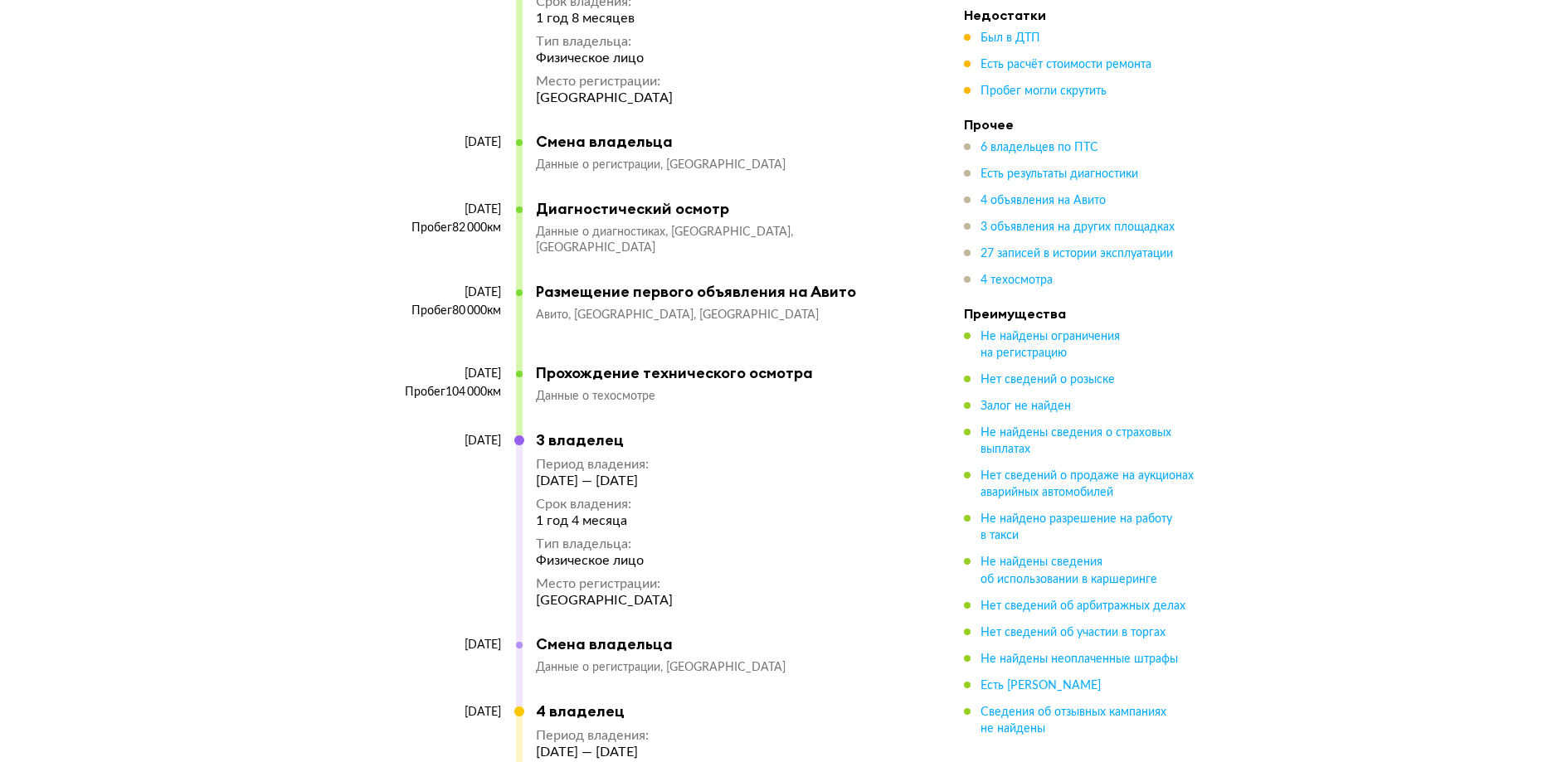
click at [868, 431] on div "18 октября 2017 3 владелец Период владения : 18 октября 2017 — 13 февраля 2019 …" at bounding box center [645, 533] width 506 height 204
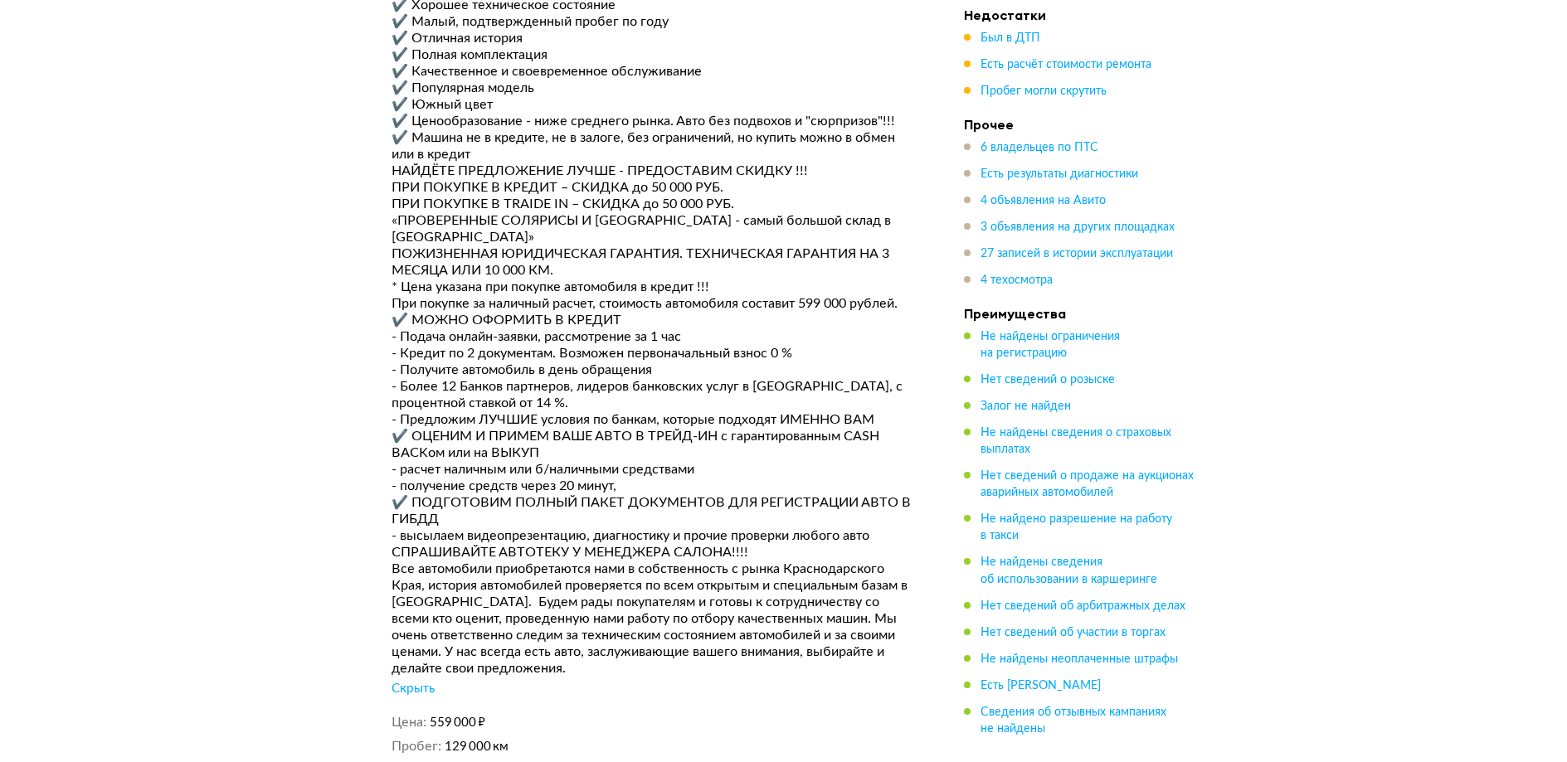
scroll to position [5216, 0]
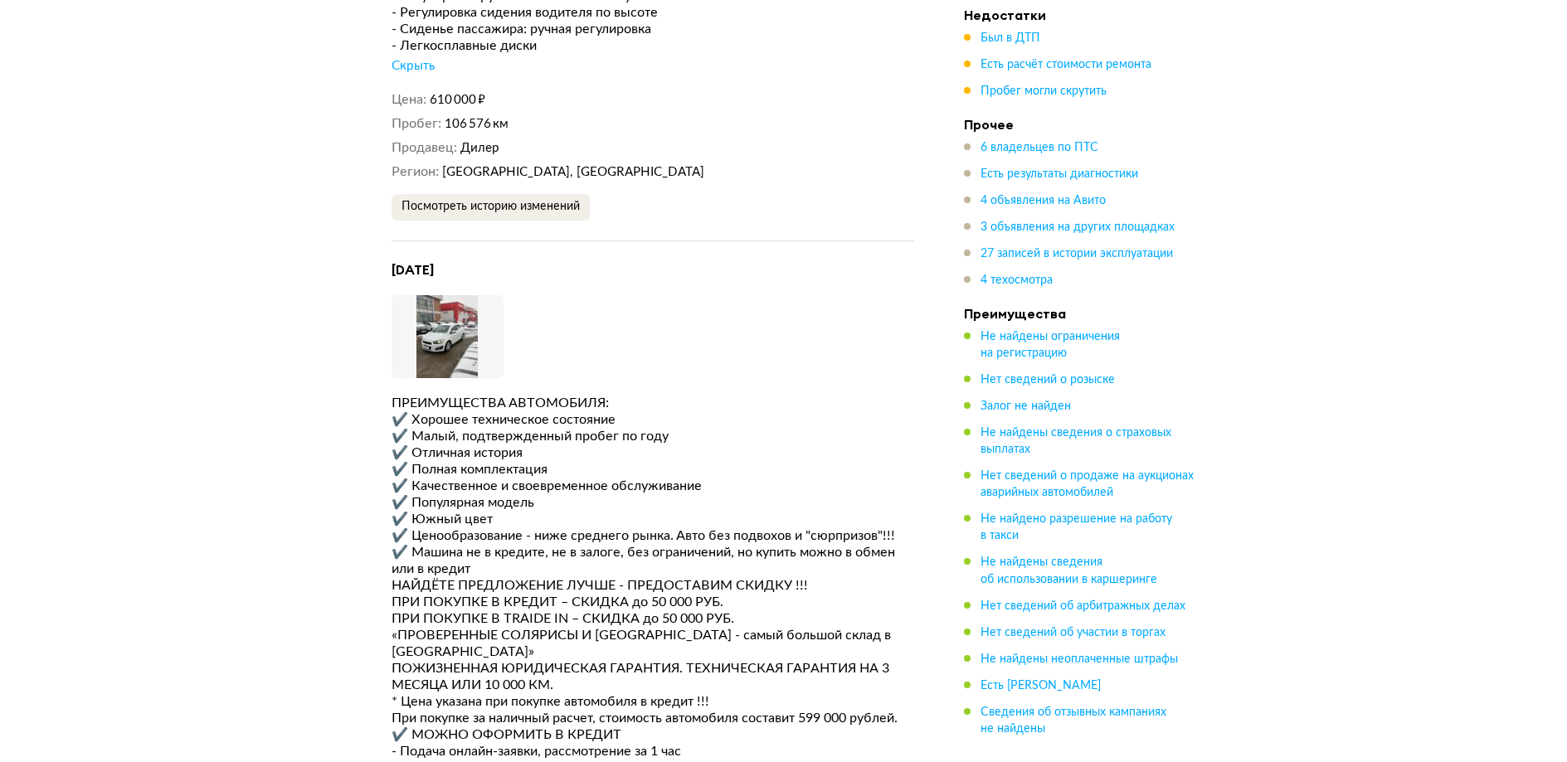
click at [457, 295] on img at bounding box center [448, 336] width 112 height 83
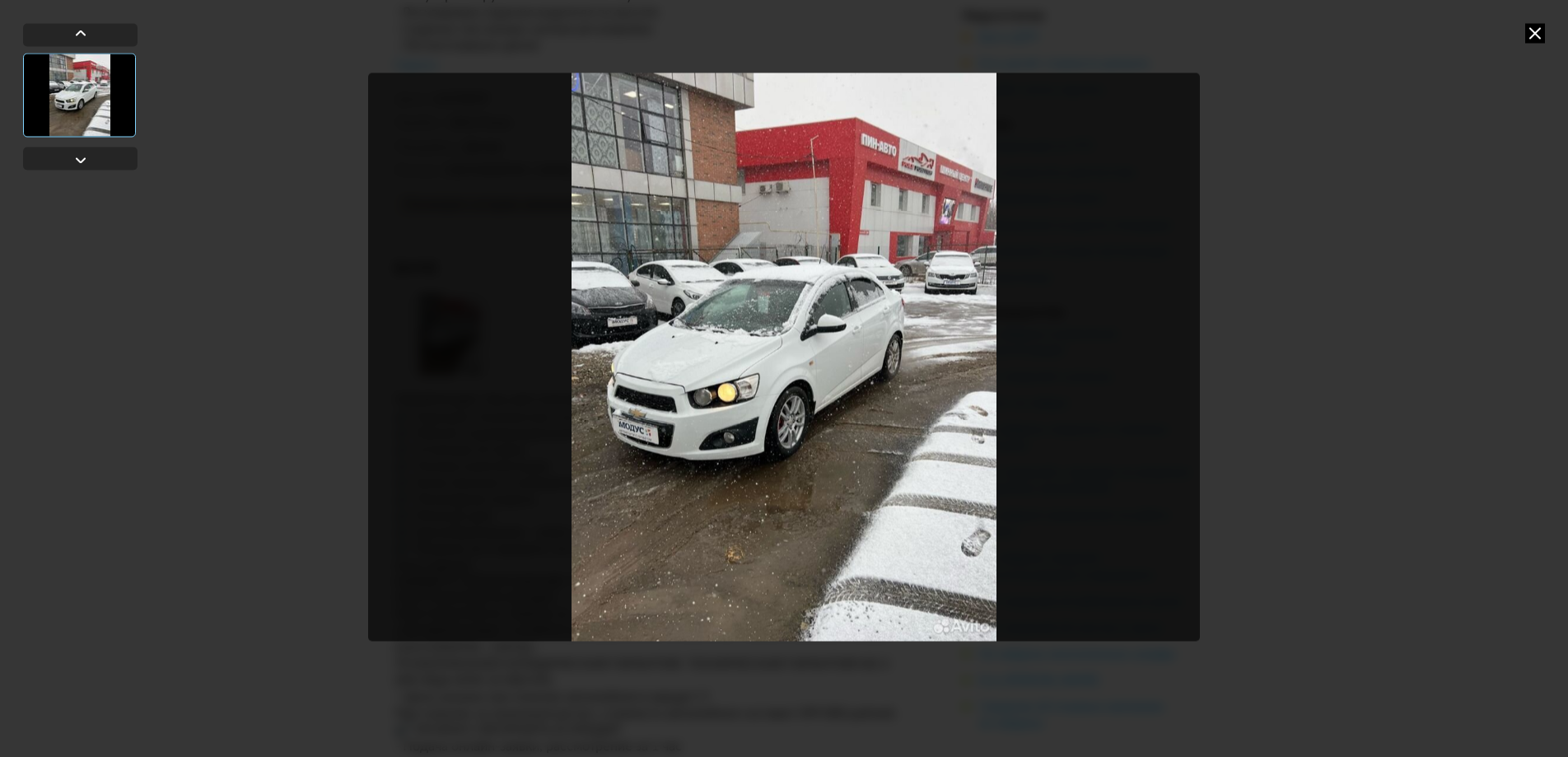
click at [1525, 39] on icon at bounding box center [1535, 33] width 20 height 20
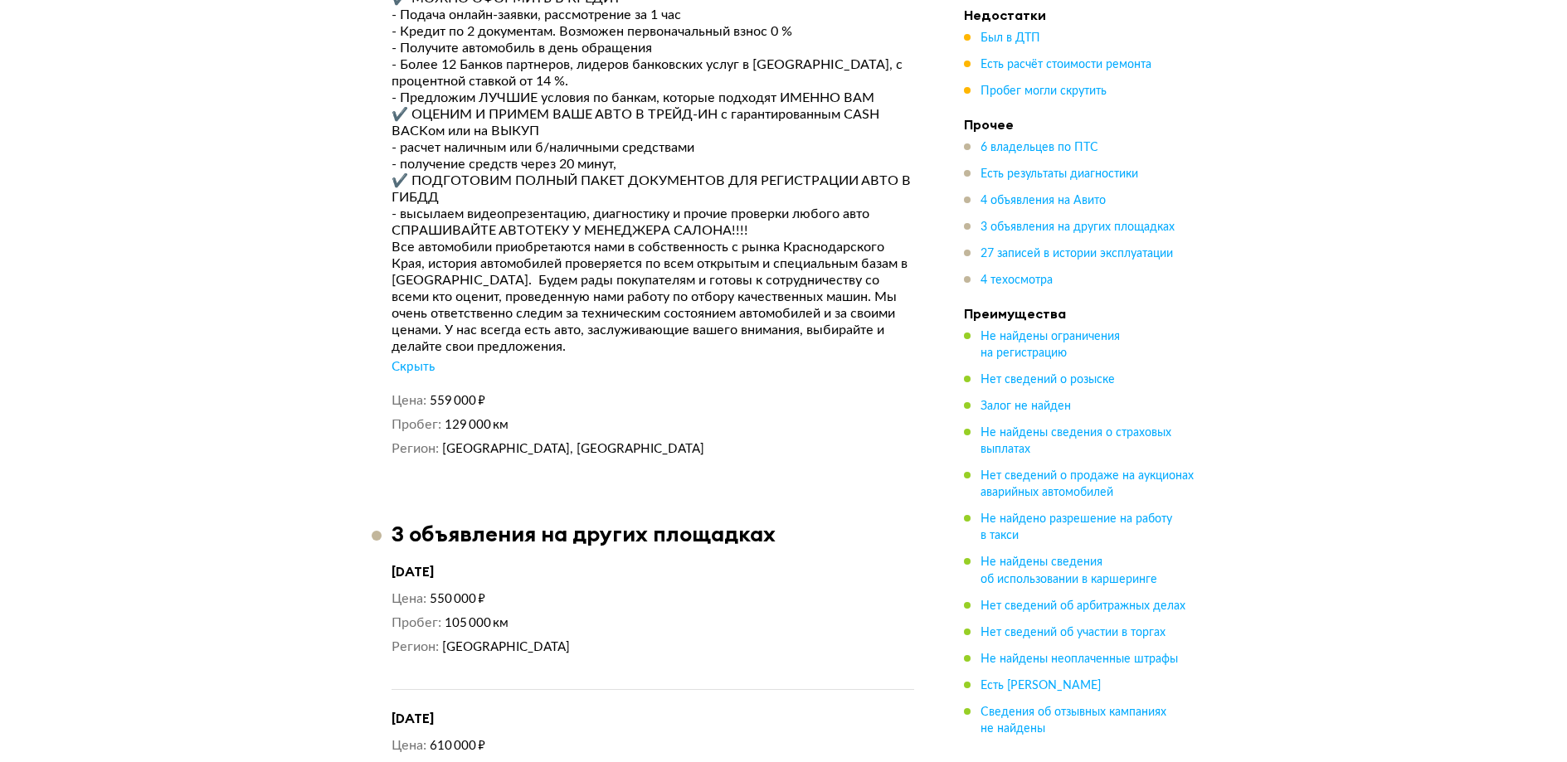
scroll to position [5962, 0]
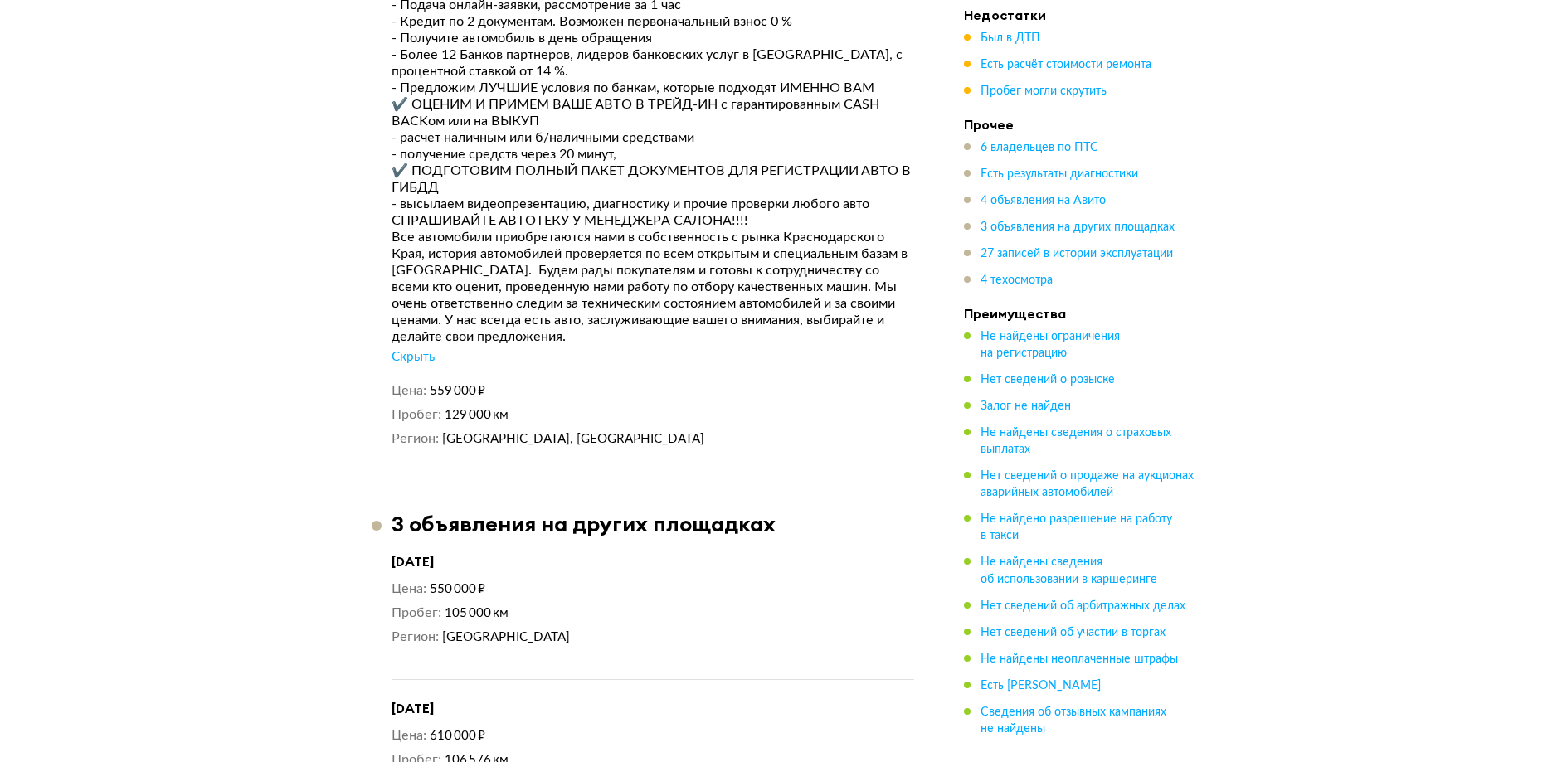
click at [710, 430] on dd "Краснодарский край, Краснодар" at bounding box center [678, 438] width 472 height 17
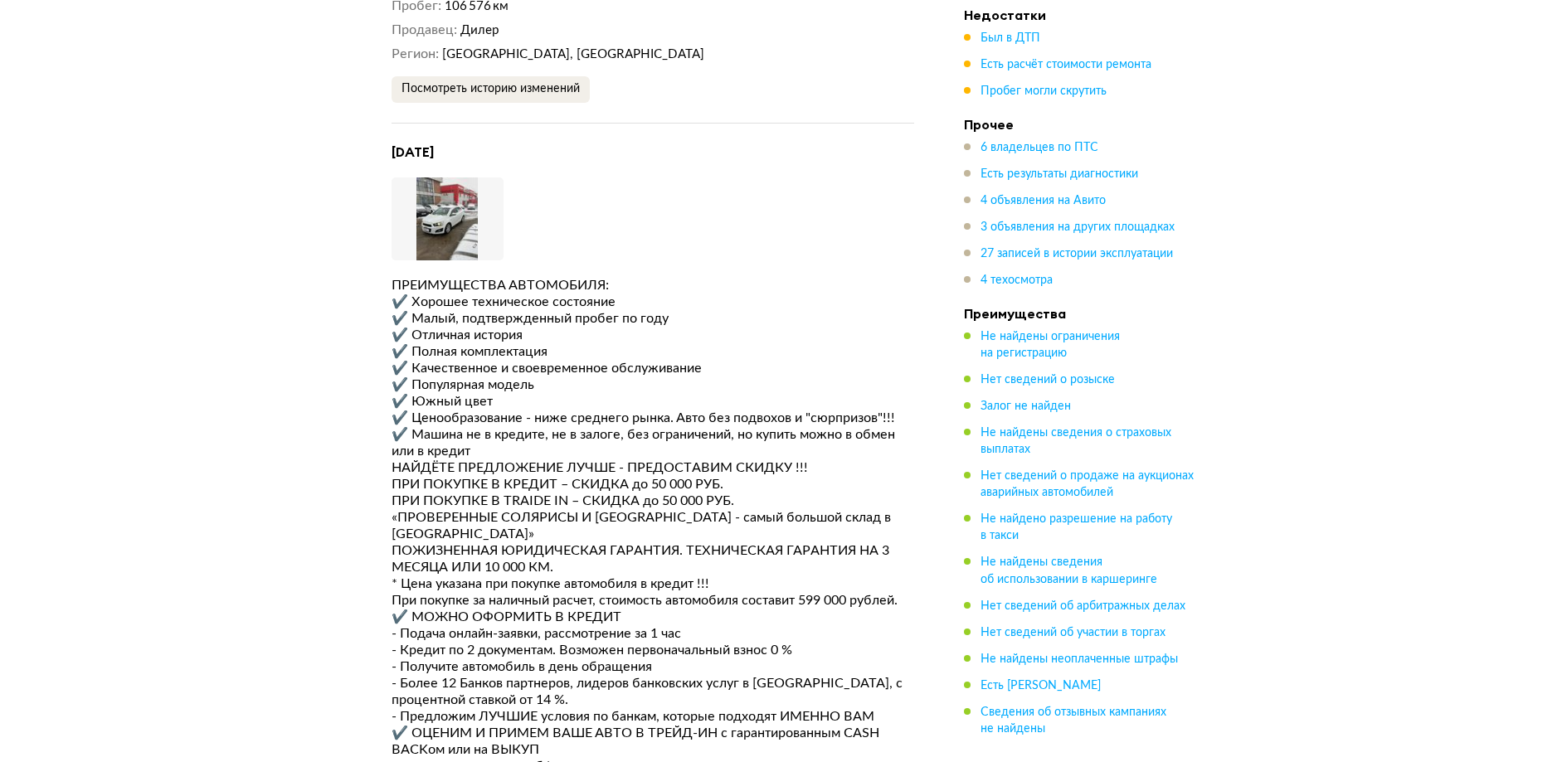
scroll to position [5299, 0]
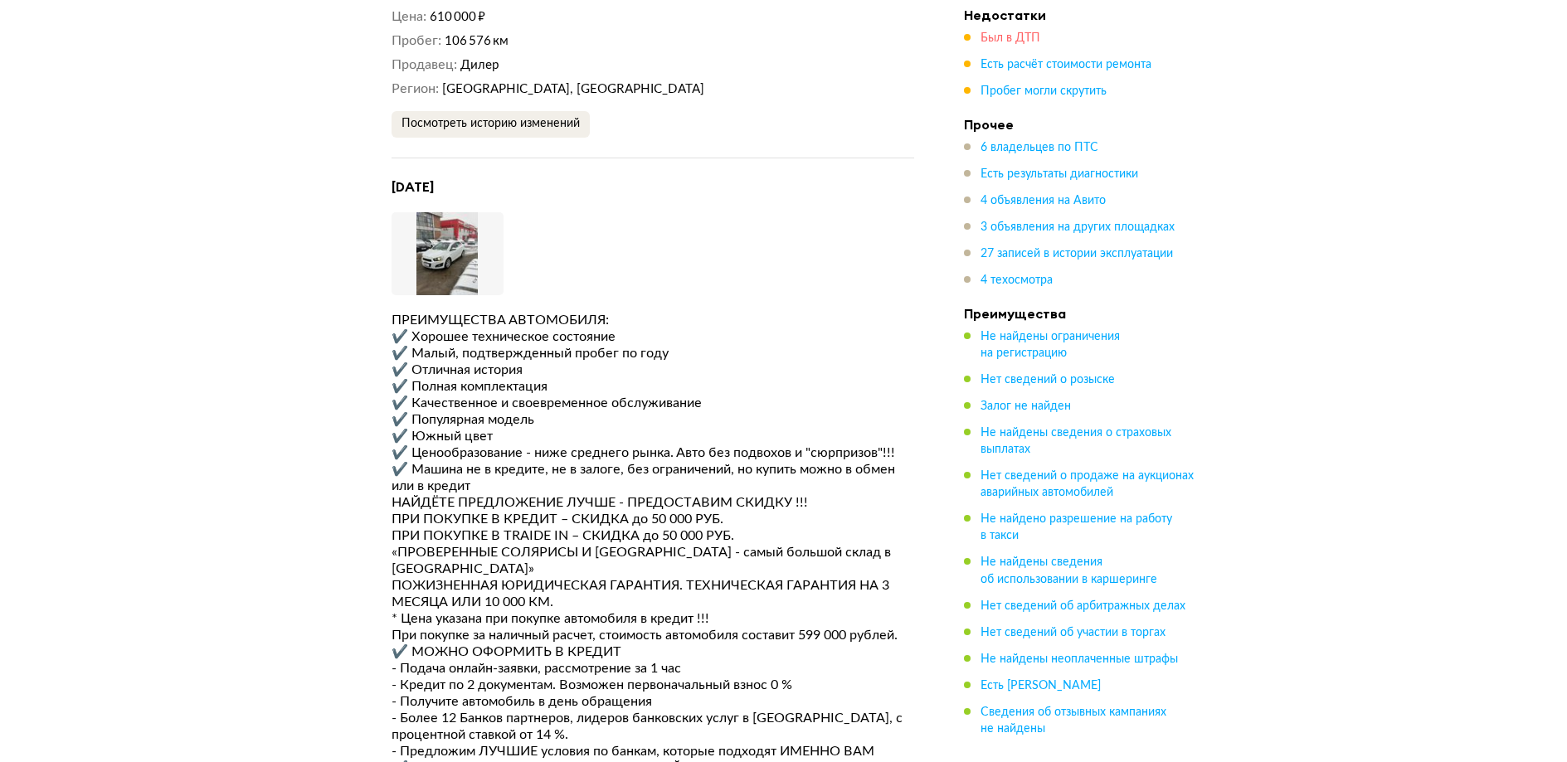
click at [1018, 39] on span "Был в ДТП" at bounding box center [1010, 38] width 60 height 12
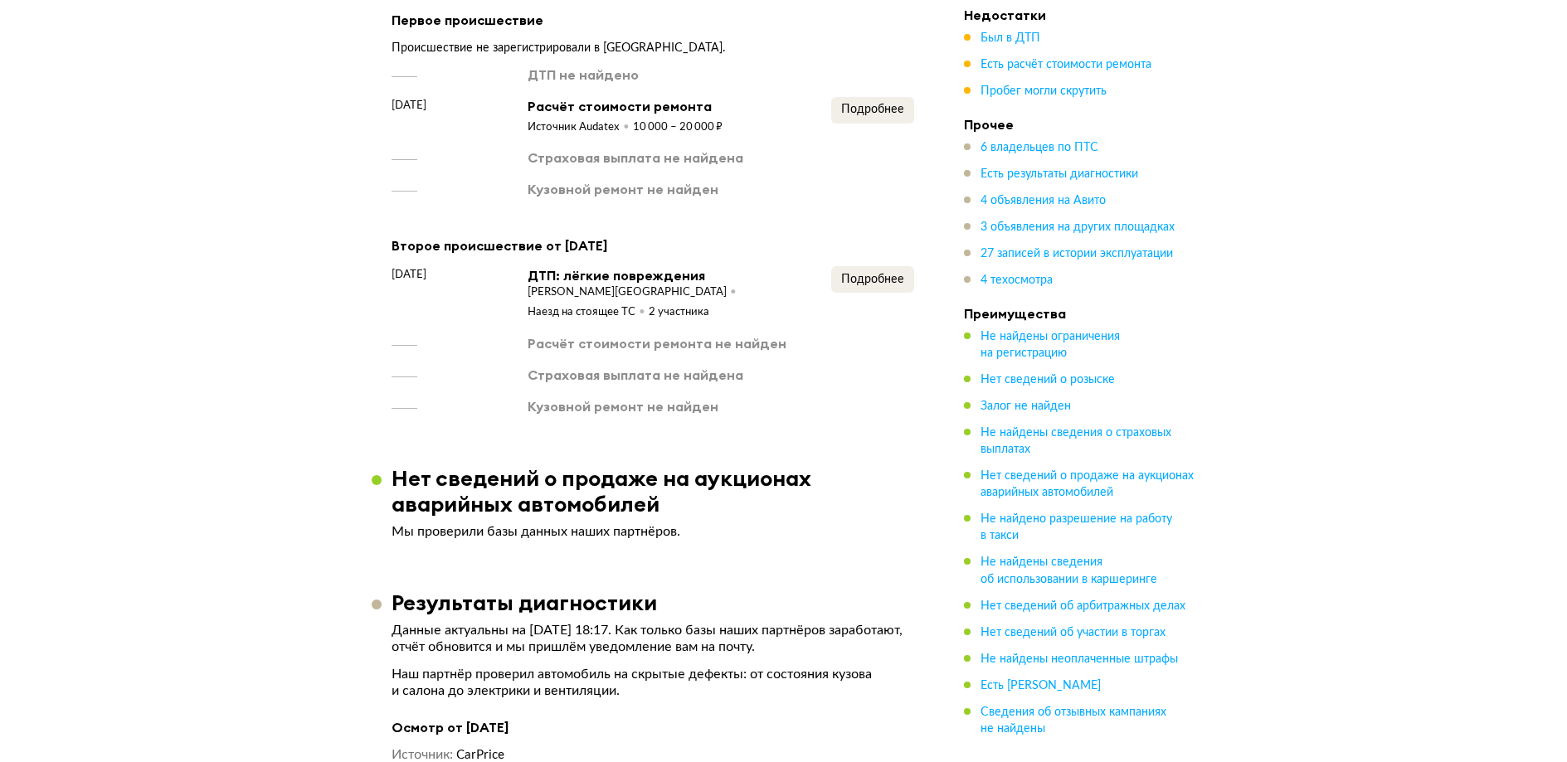
scroll to position [2355, 0]
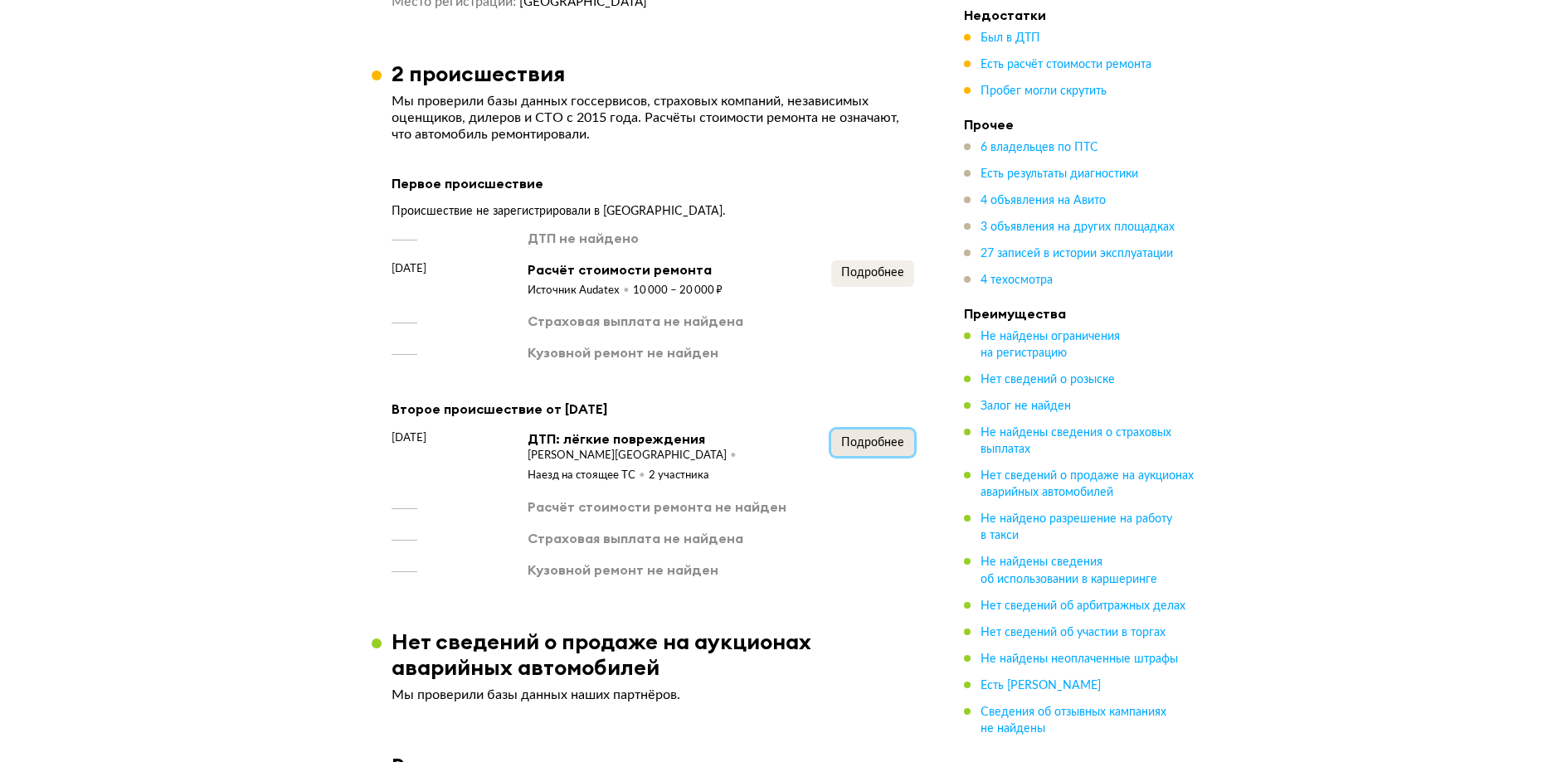
click at [857, 437] on span "Подробнее" at bounding box center [872, 443] width 63 height 12
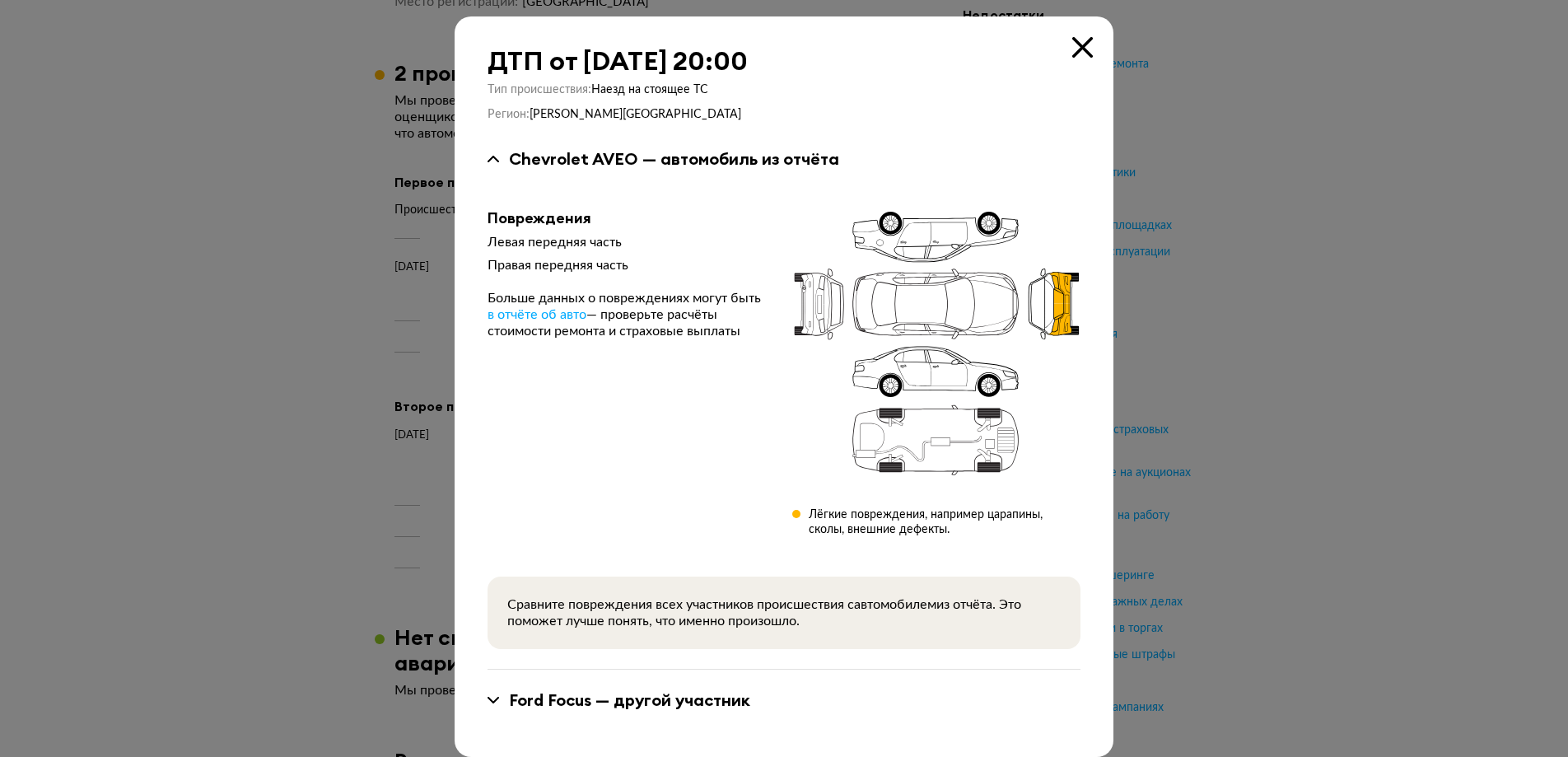
click at [1072, 48] on icon at bounding box center [1082, 47] width 21 height 21
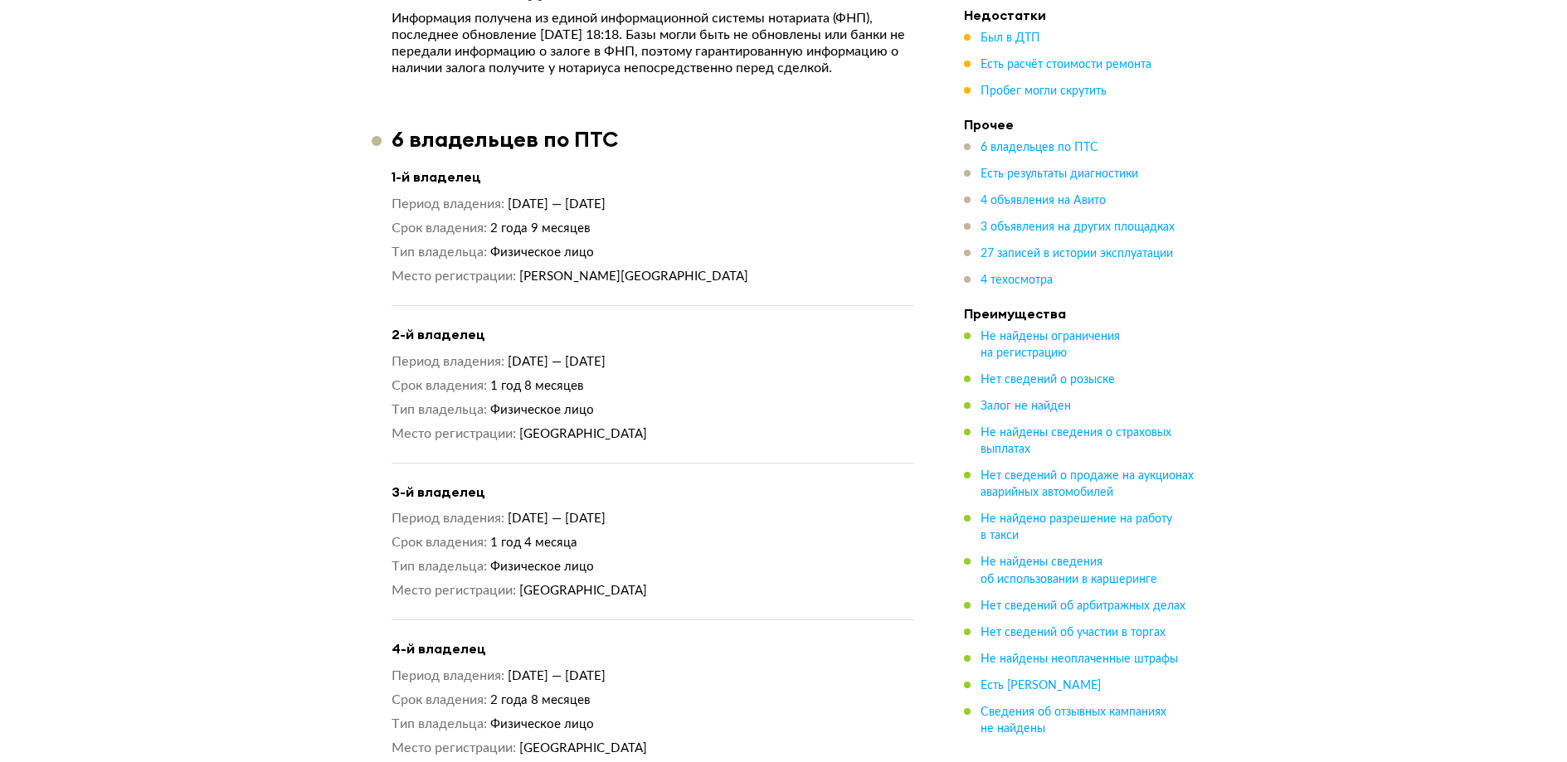
scroll to position [1277, 0]
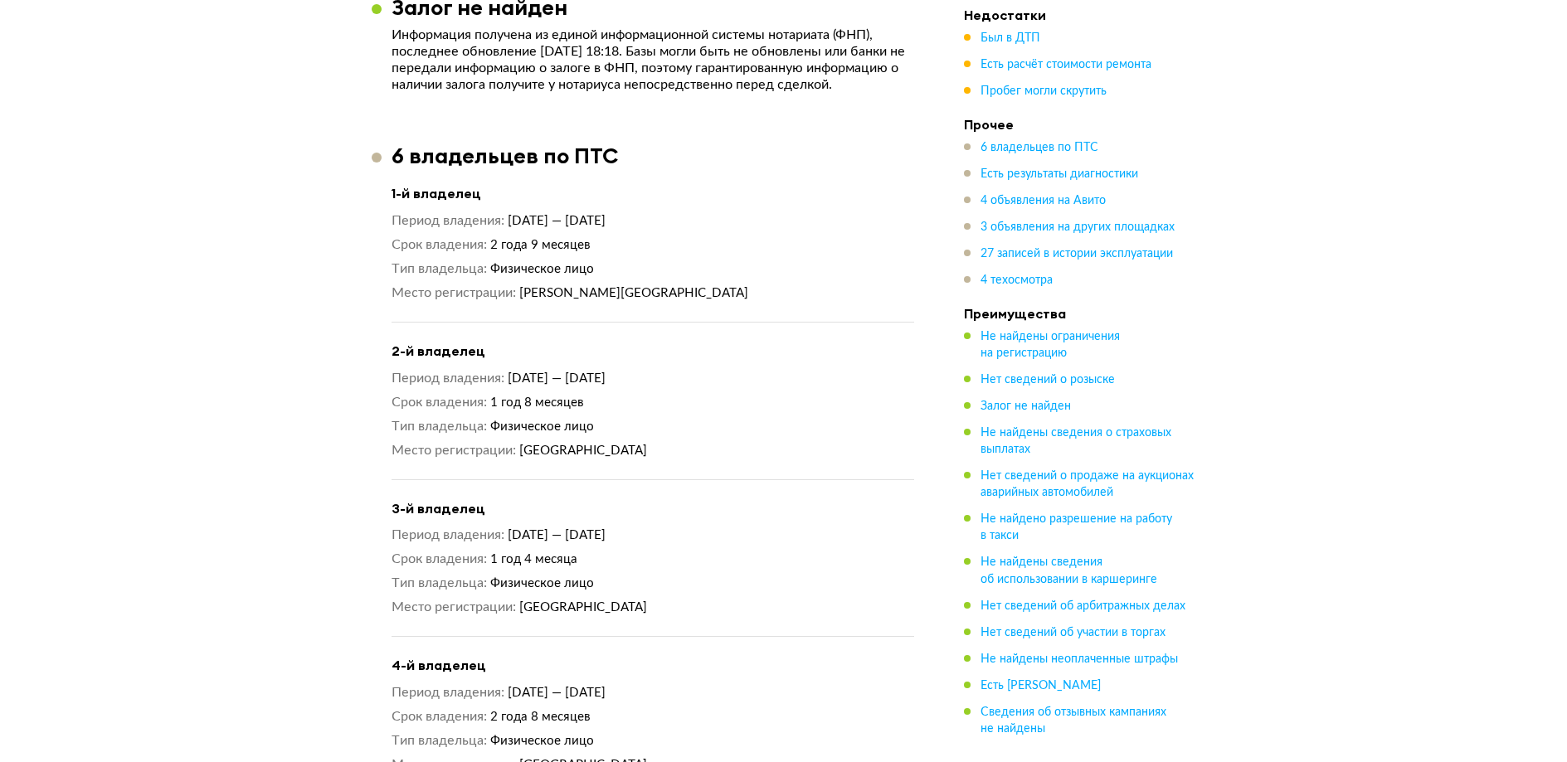
click at [851, 569] on div "Период владения 18 октября 2017 — 13 февраля 2019 Срок владения 1 год 4 месяца …" at bounding box center [653, 572] width 523 height 90
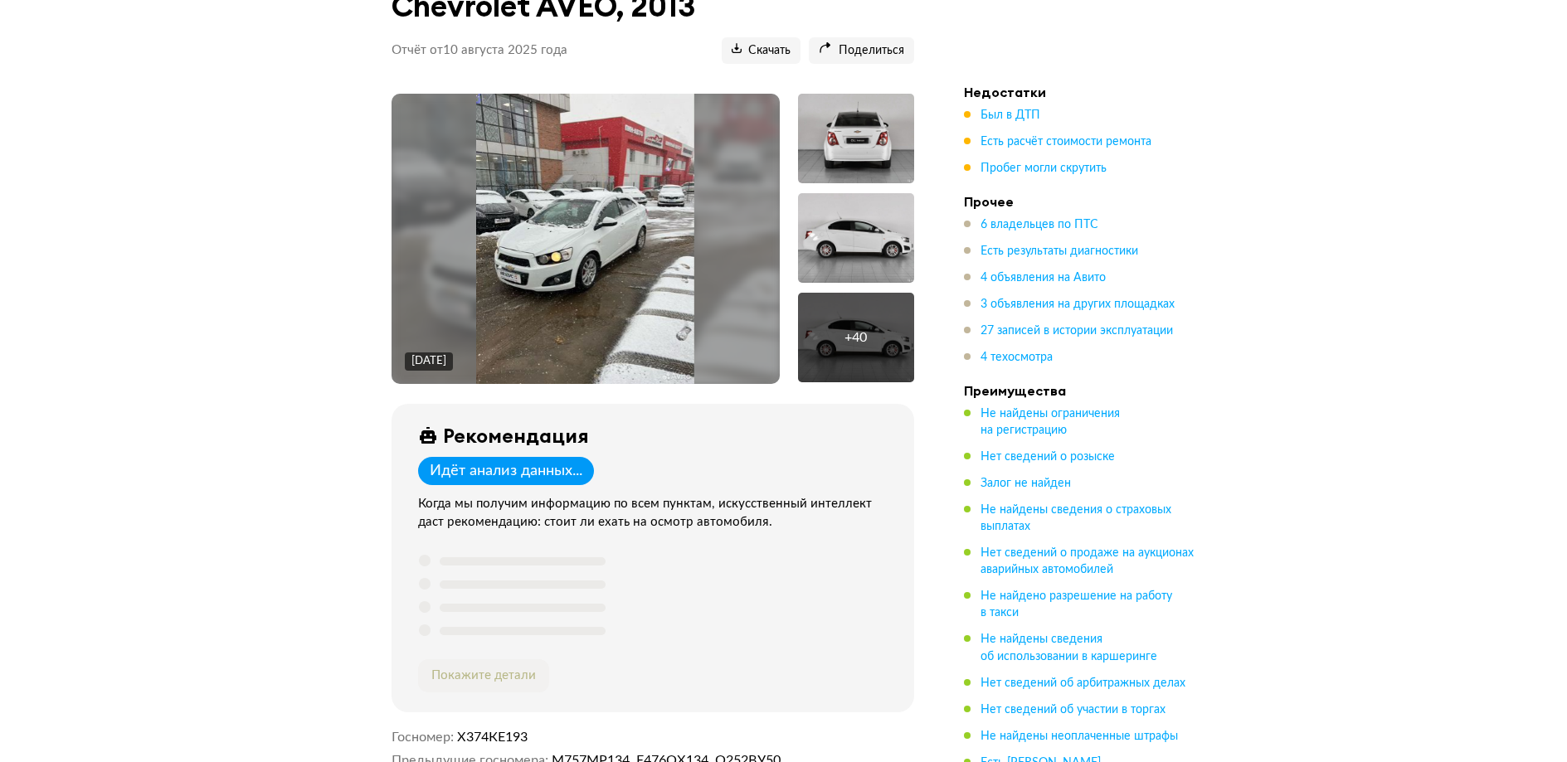
scroll to position [0, 0]
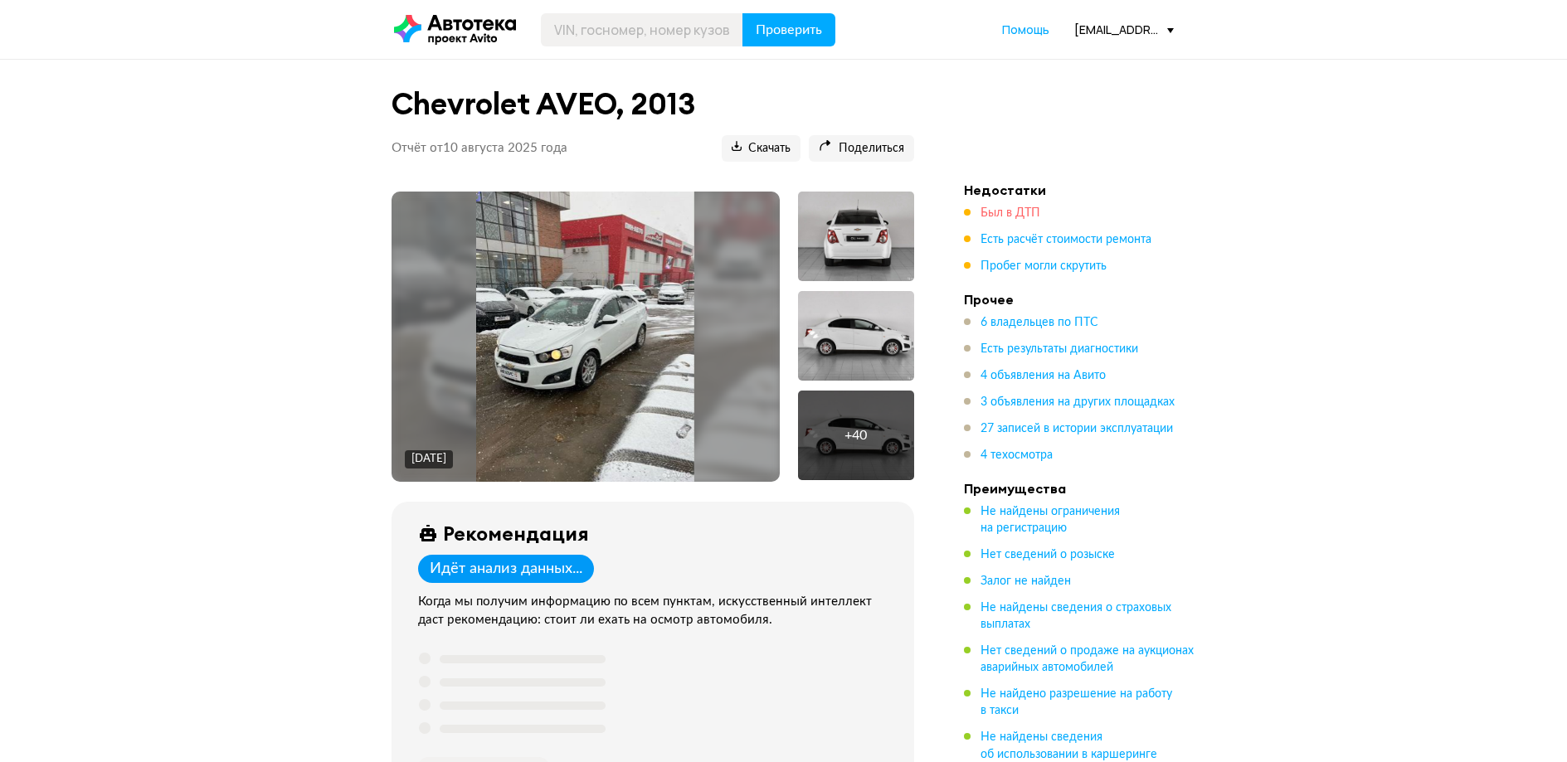
click at [1027, 219] on span "Был в ДТП" at bounding box center [1010, 213] width 60 height 12
click at [1027, 220] on ul "Был в ДТП Есть расчёт стоимости ремонта Пробег могли скрутить" at bounding box center [1080, 240] width 232 height 70
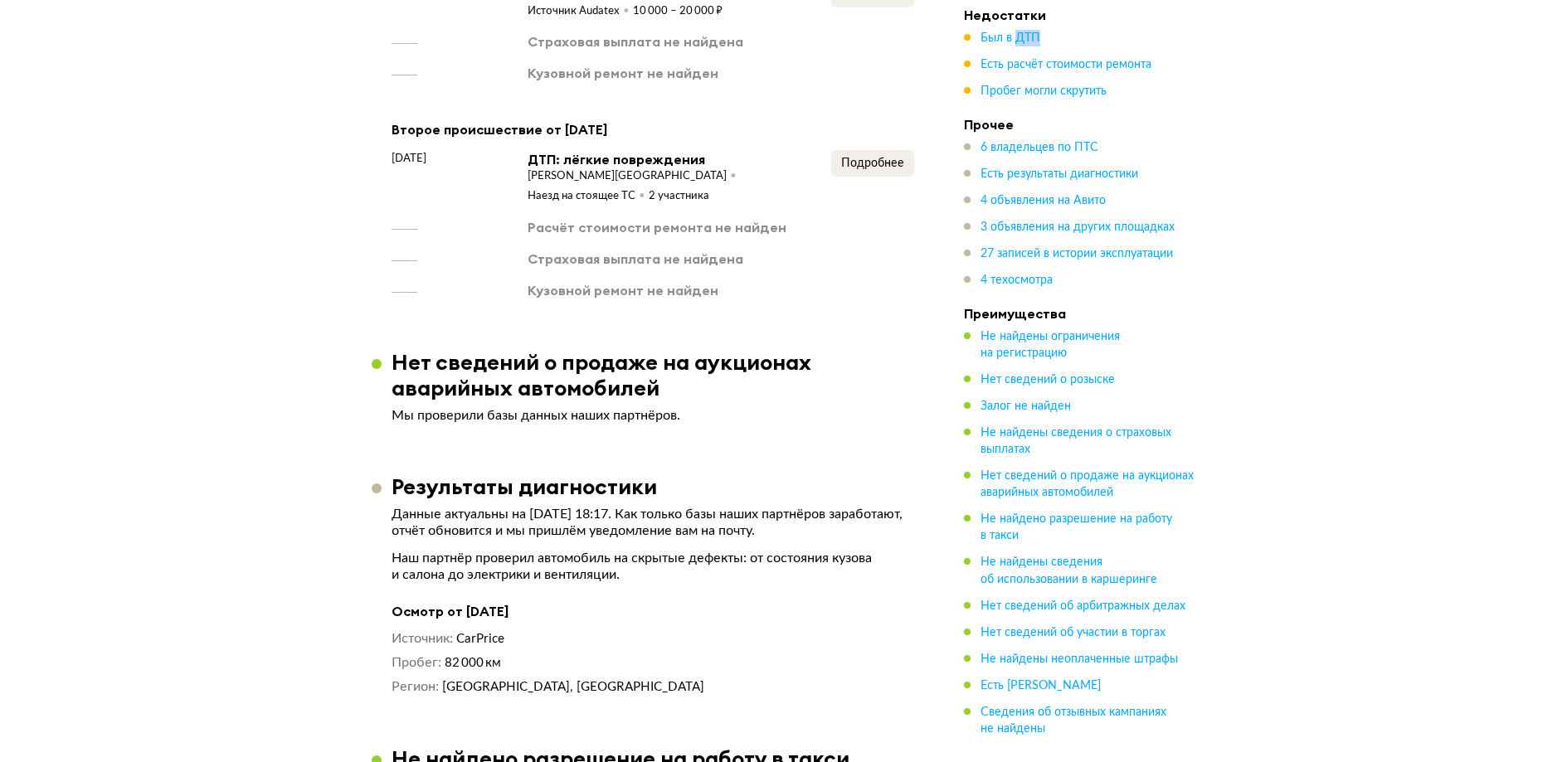
scroll to position [2687, 0]
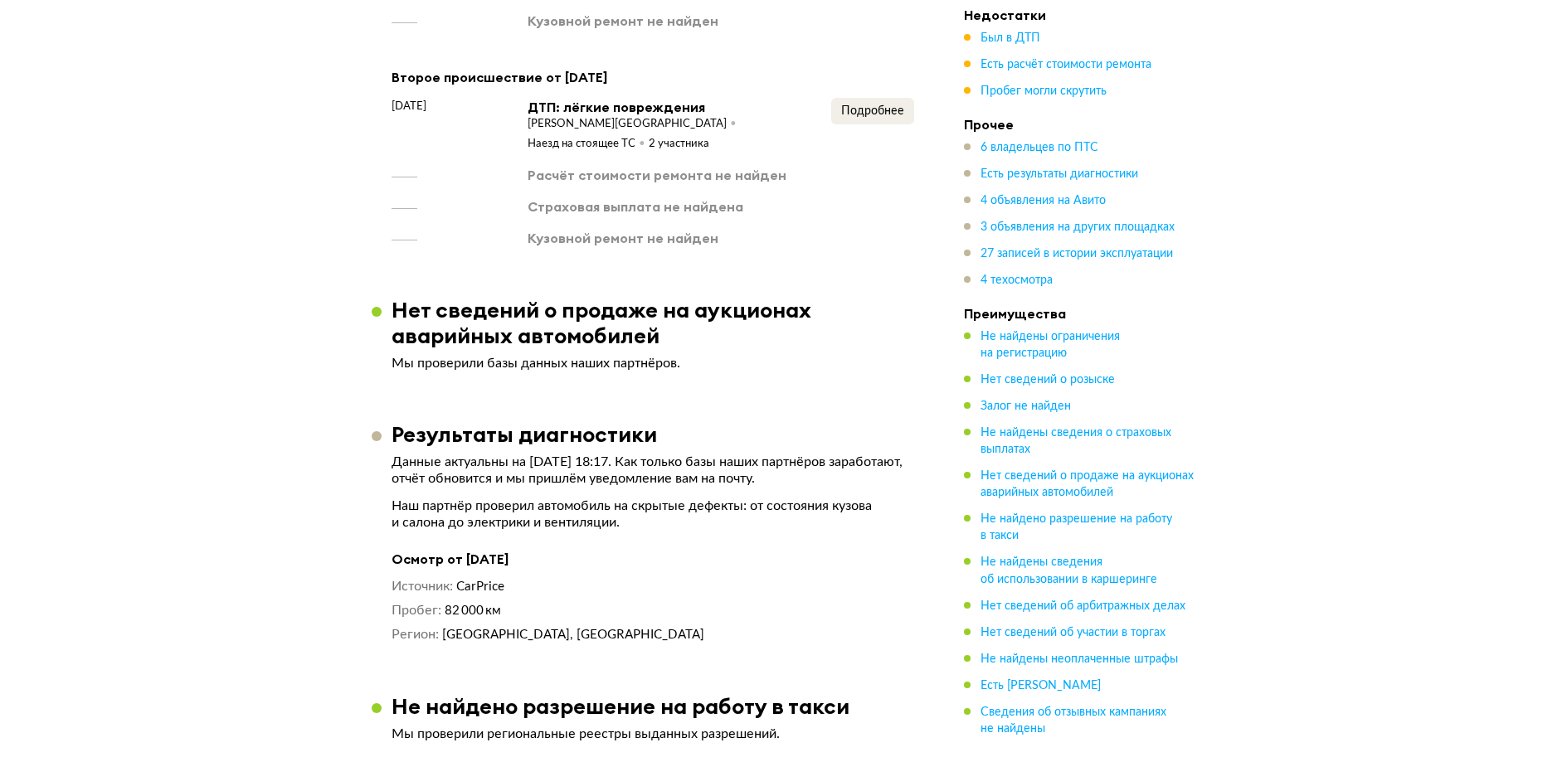
click at [834, 110] on div "Подробнее" at bounding box center [872, 125] width 83 height 55
click at [849, 105] on span "Подробнее" at bounding box center [872, 111] width 63 height 12
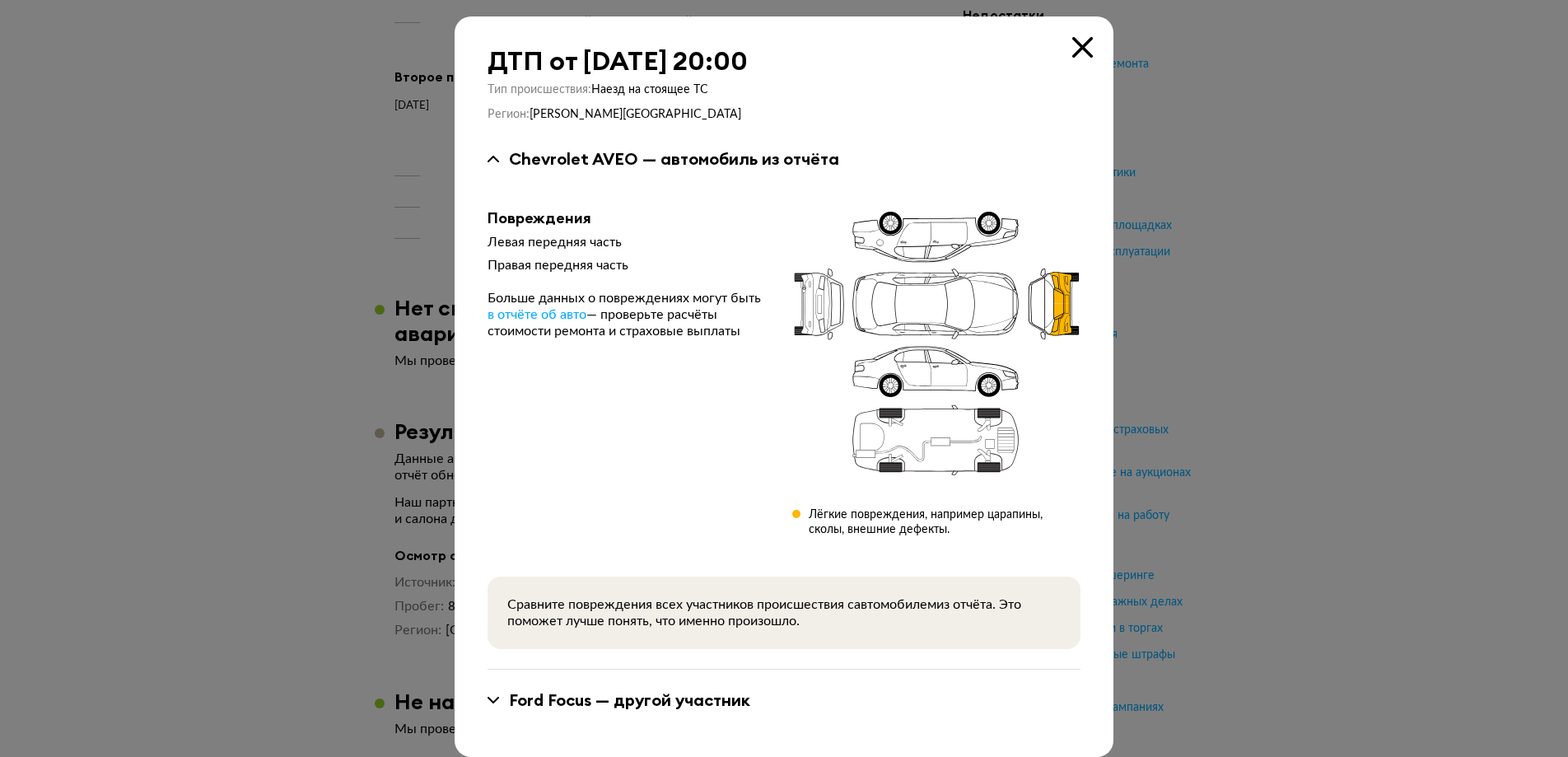
click at [1081, 53] on icon at bounding box center [1082, 47] width 21 height 21
click at [1081, 53] on ul "Был в ДТП Есть расчёт стоимости ремонта Пробег могли скрутить" at bounding box center [1078, 65] width 230 height 70
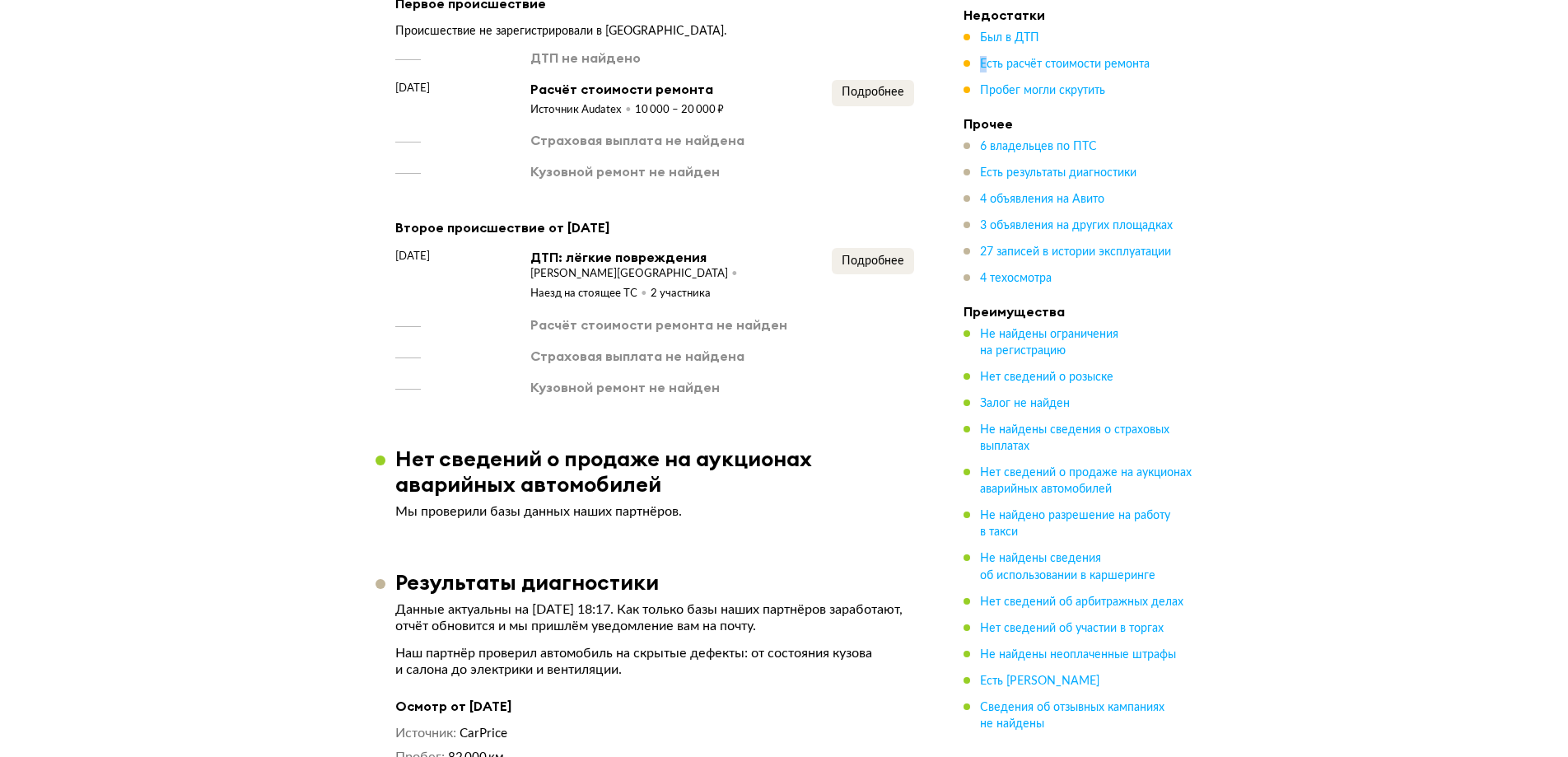
scroll to position [2422, 0]
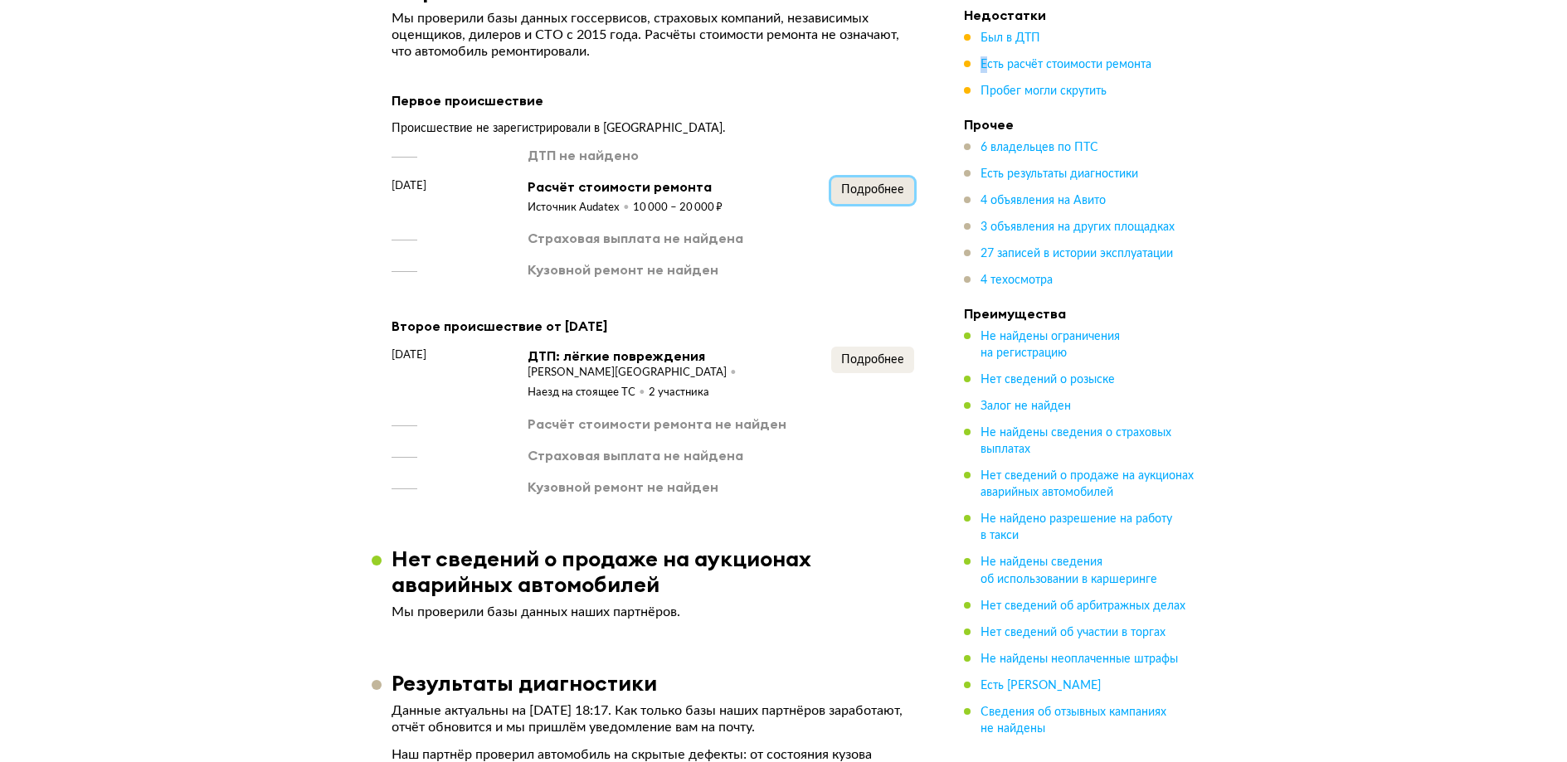
click at [874, 184] on span "Подробнее" at bounding box center [872, 190] width 63 height 12
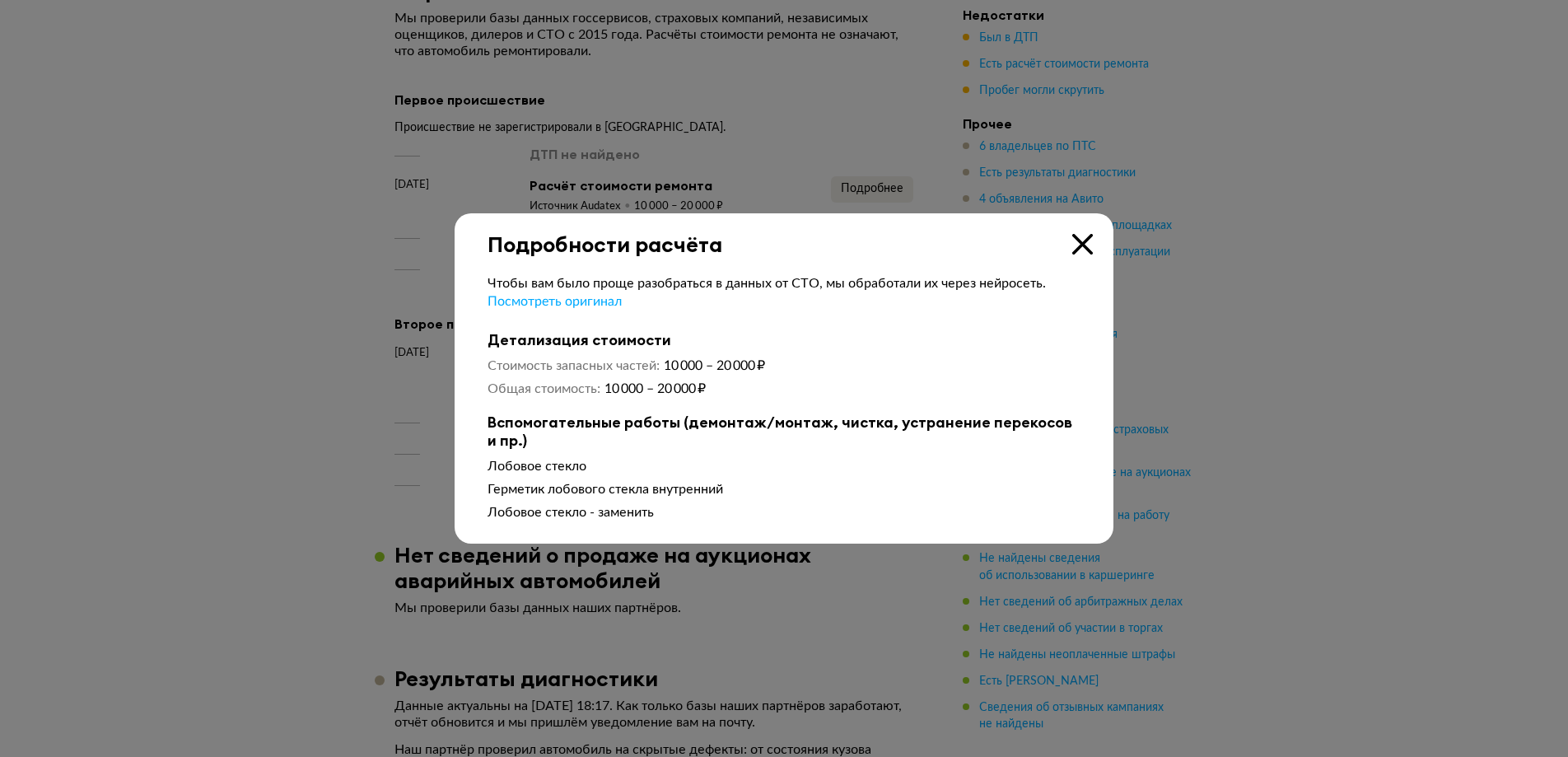
click at [1054, 226] on div "Подробности расчёта" at bounding box center [784, 235] width 659 height 44
click at [1103, 240] on div "Подробности расчёта" at bounding box center [784, 235] width 659 height 44
click at [1089, 241] on icon at bounding box center [1082, 244] width 21 height 21
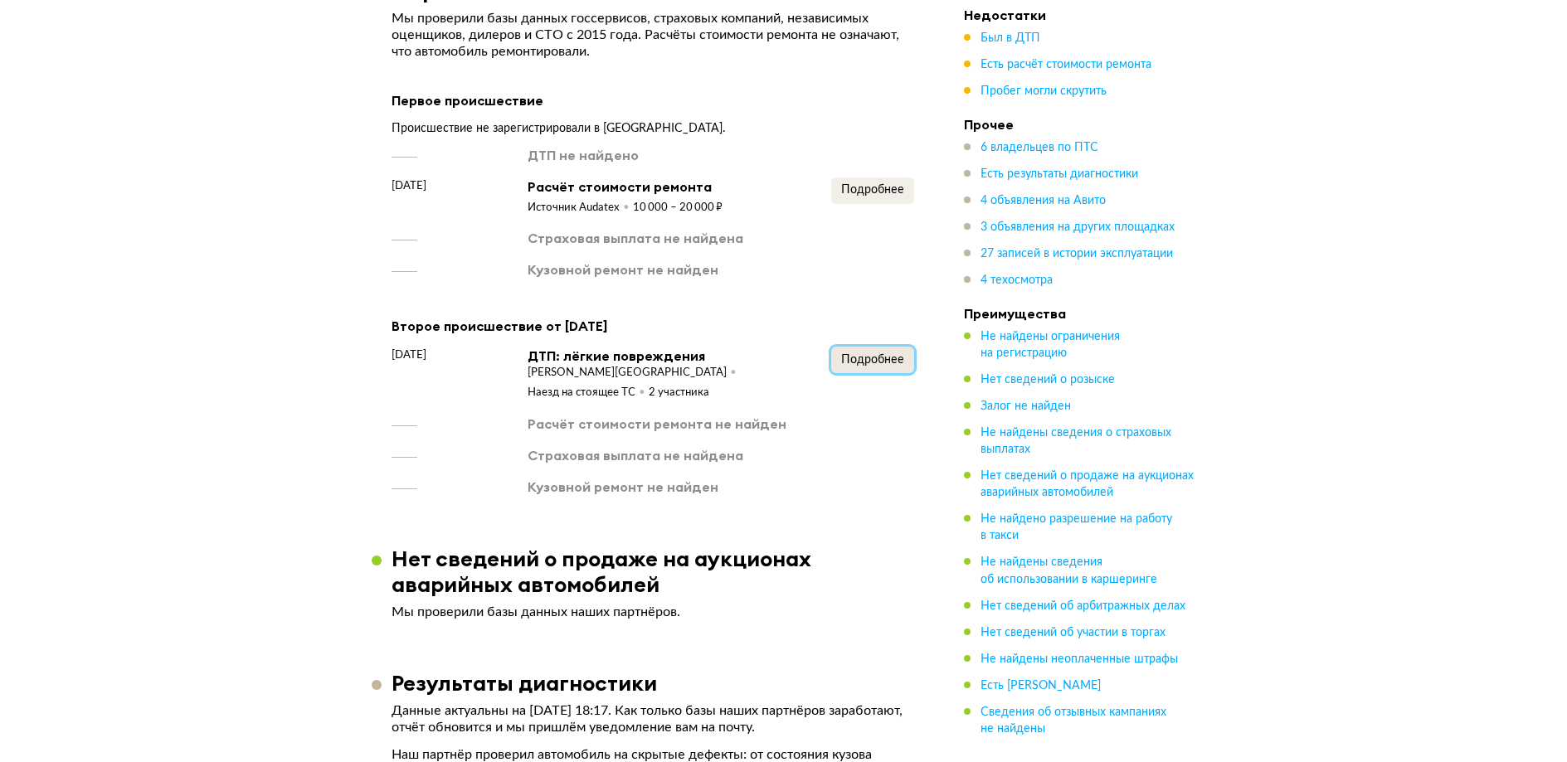
click at [880, 354] on span "Подробнее" at bounding box center [872, 360] width 63 height 12
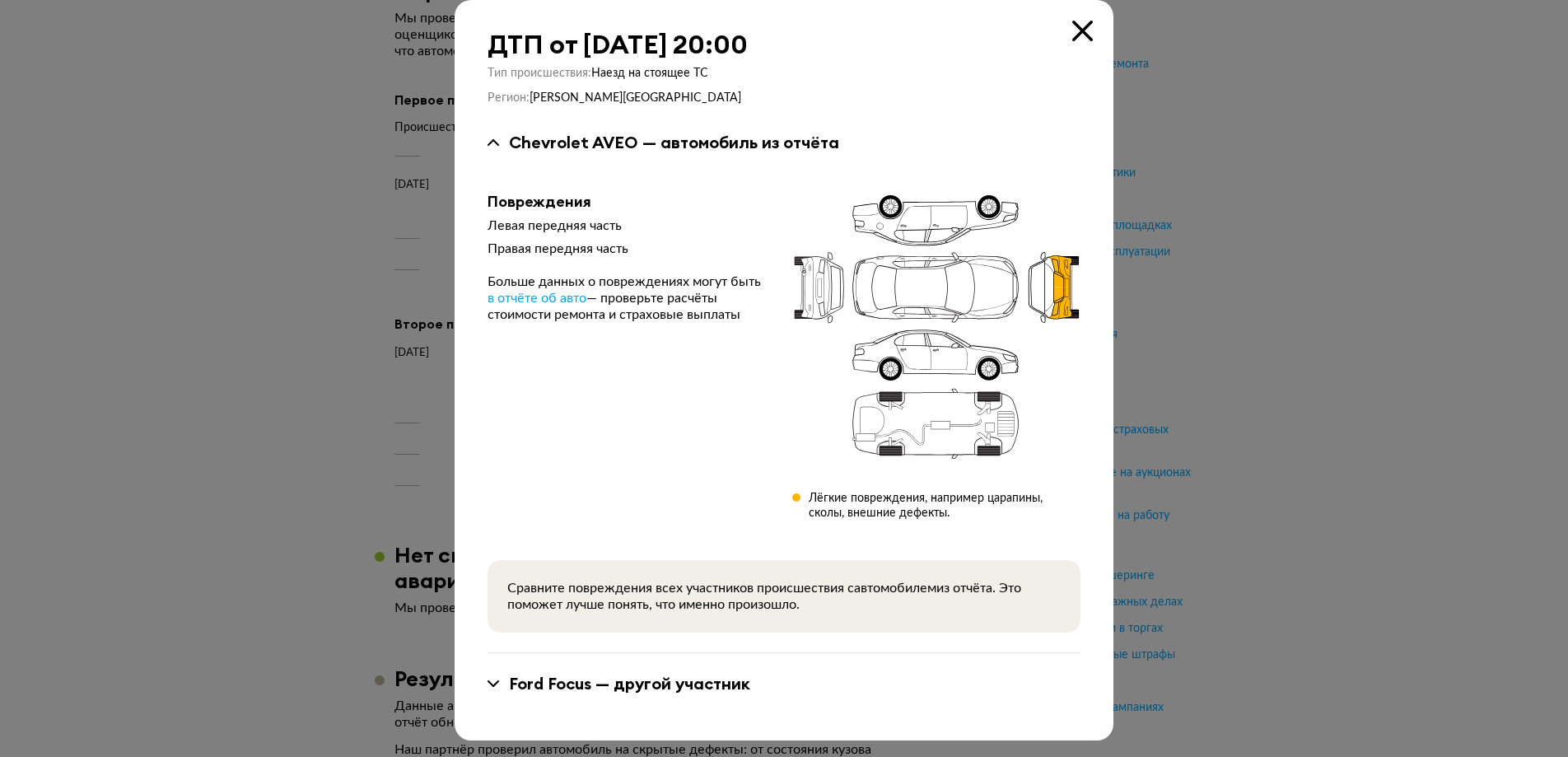
click at [654, 674] on div "Ford Focus — другой участник" at bounding box center [630, 684] width 241 height 22
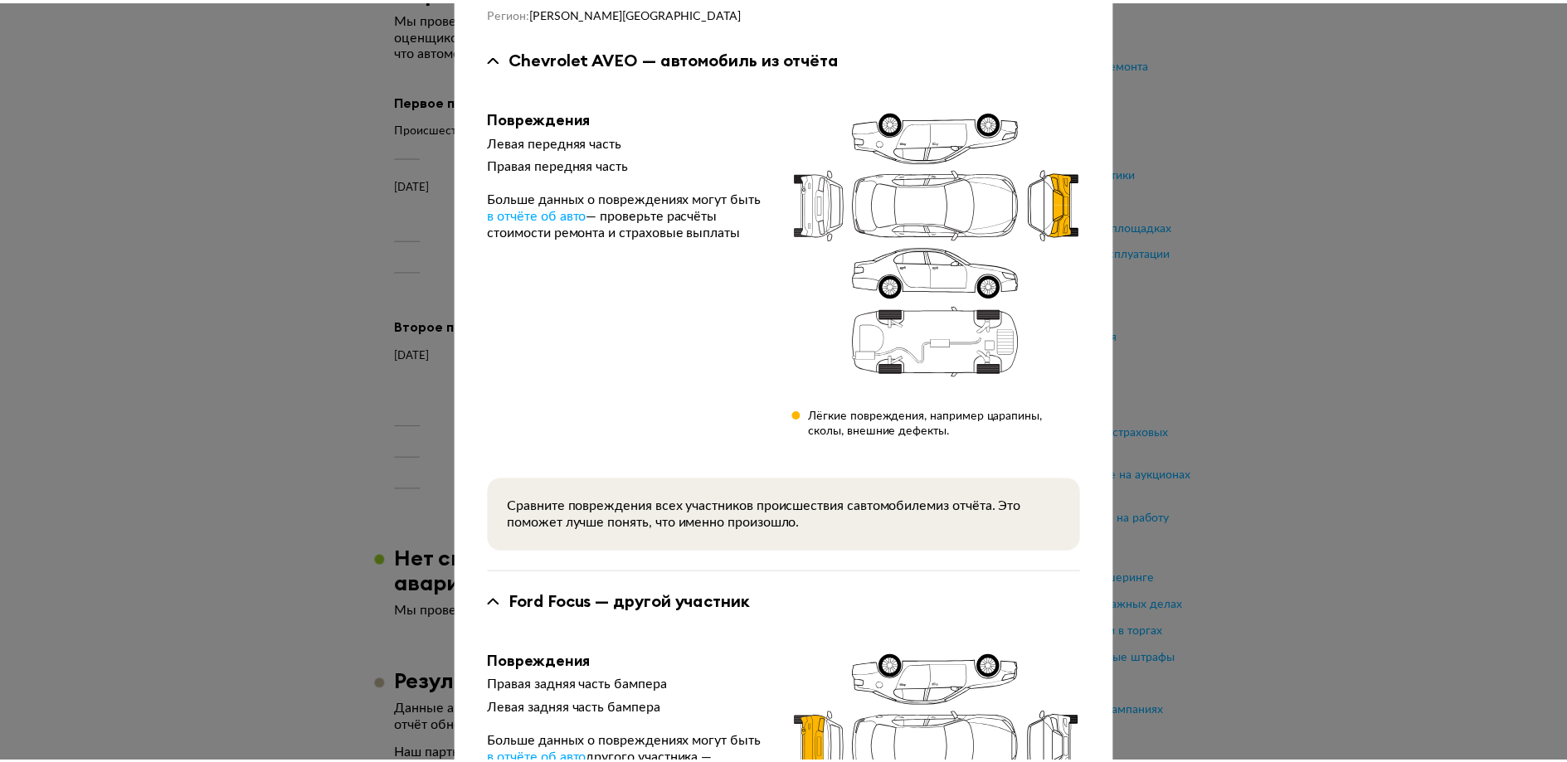
scroll to position [0, 0]
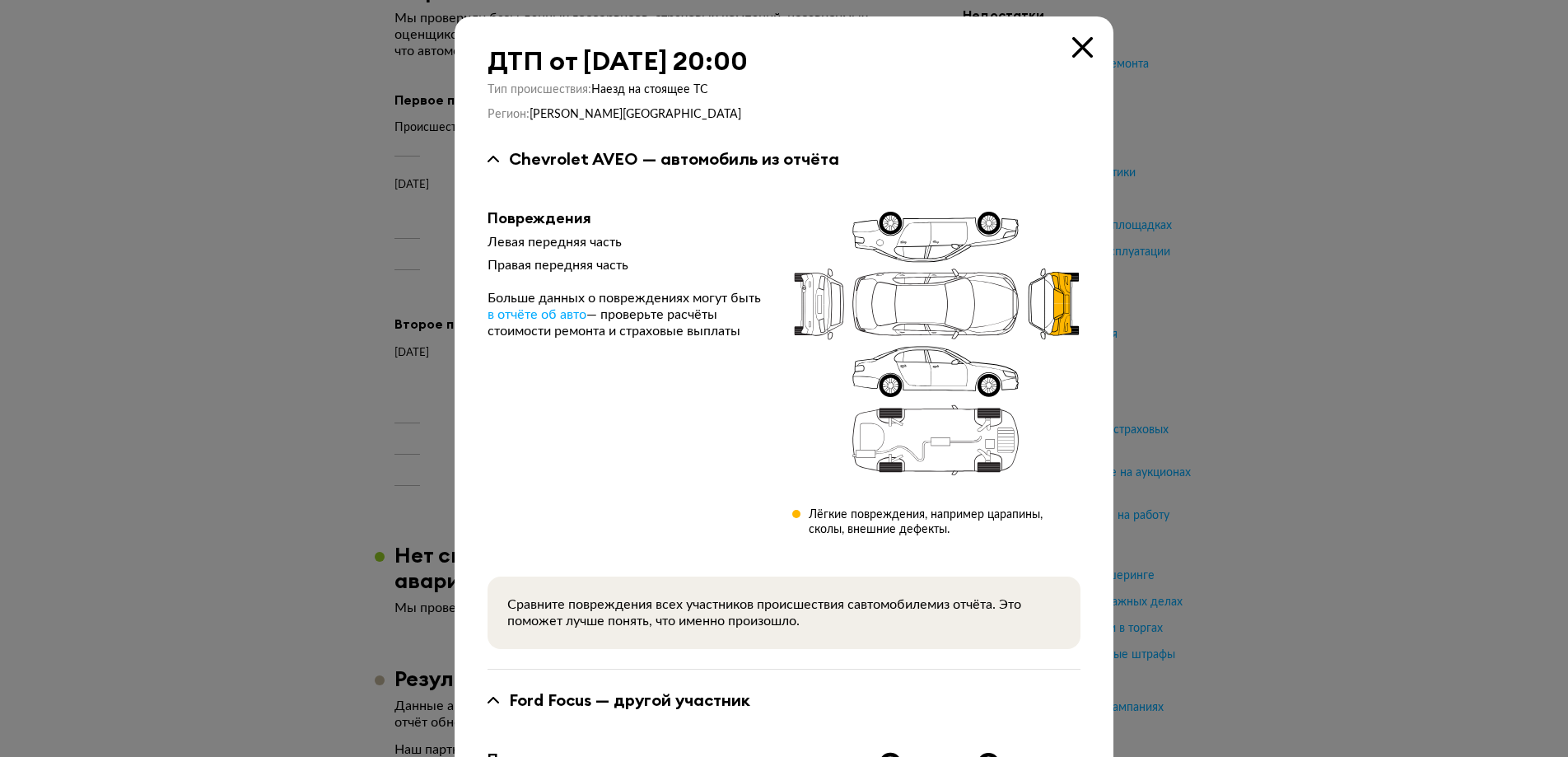
click at [1072, 46] on icon at bounding box center [1082, 47] width 21 height 21
